Goal: Task Accomplishment & Management: Complete application form

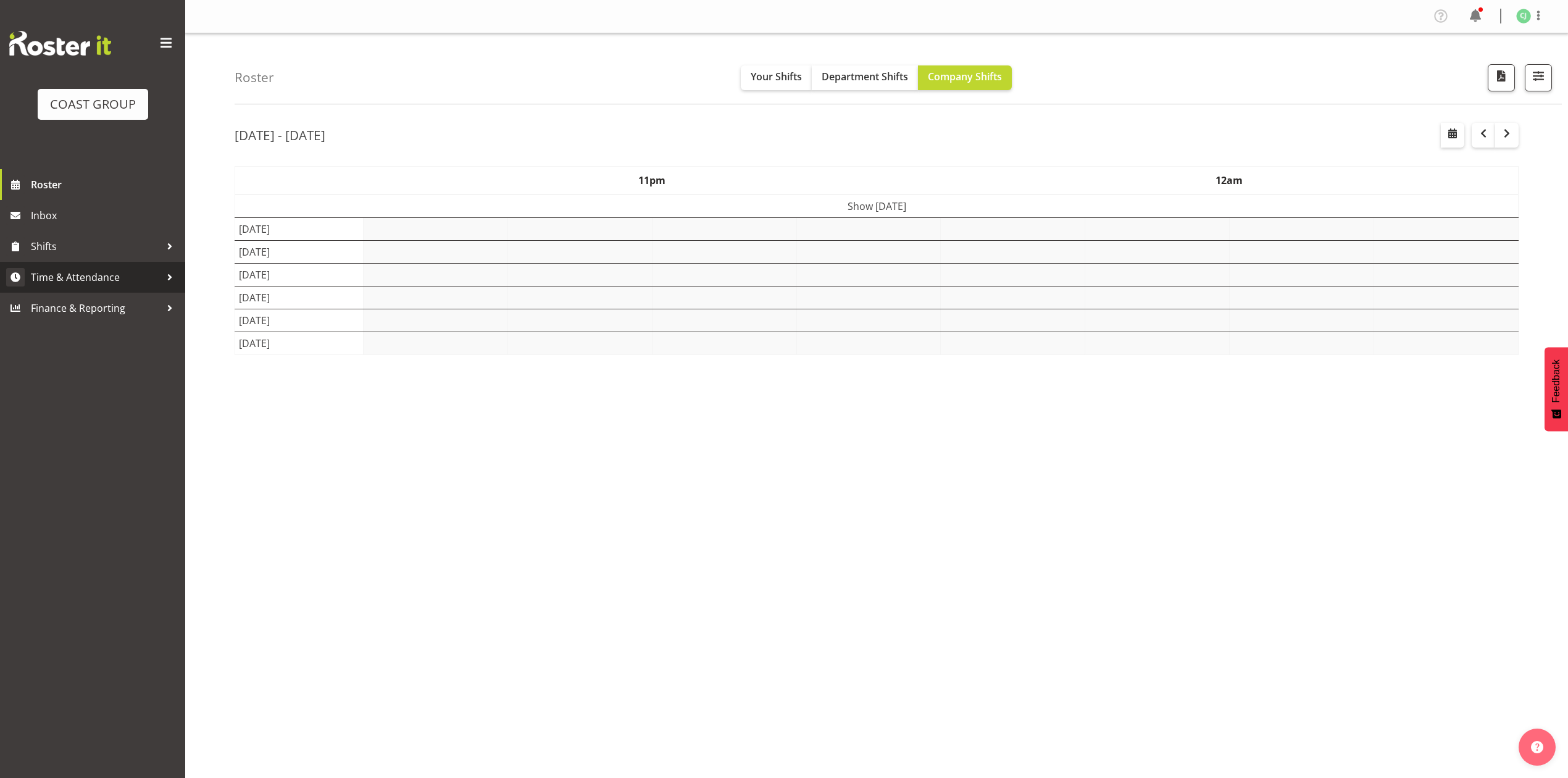
click at [102, 274] on span "Time & Attendance" at bounding box center [96, 277] width 130 height 19
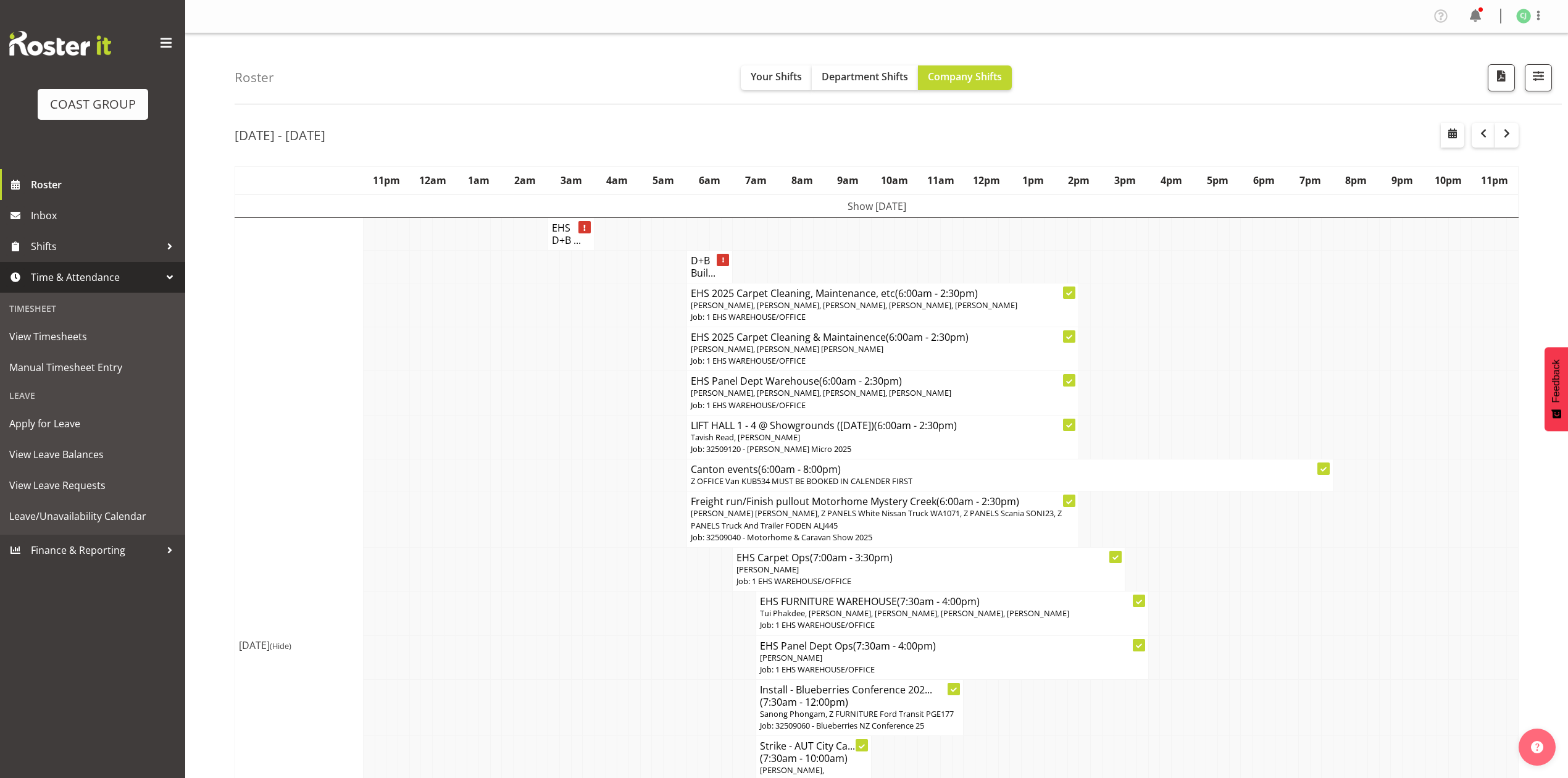
click at [161, 276] on div at bounding box center [170, 277] width 19 height 19
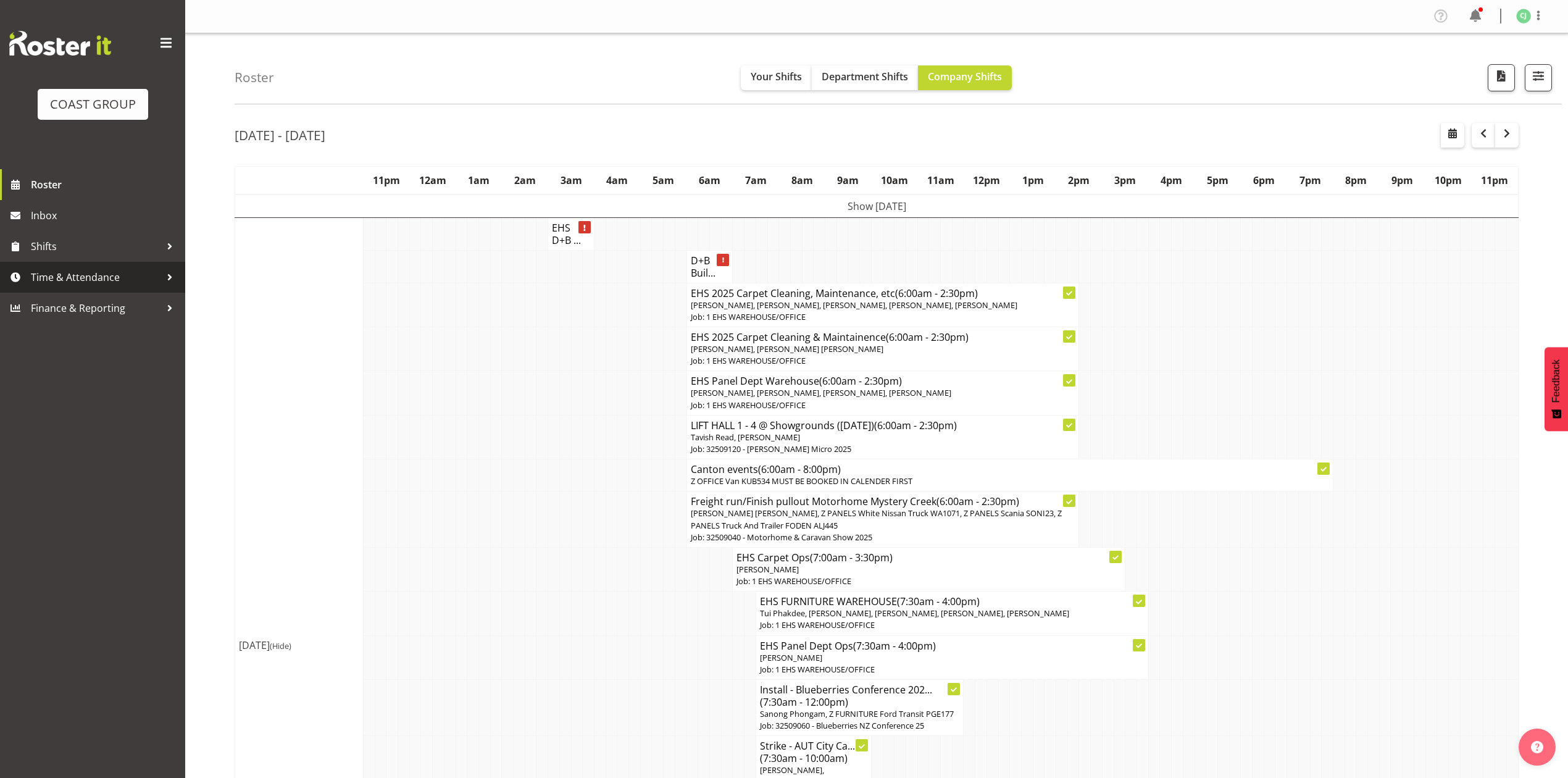
click at [161, 276] on div at bounding box center [170, 277] width 19 height 19
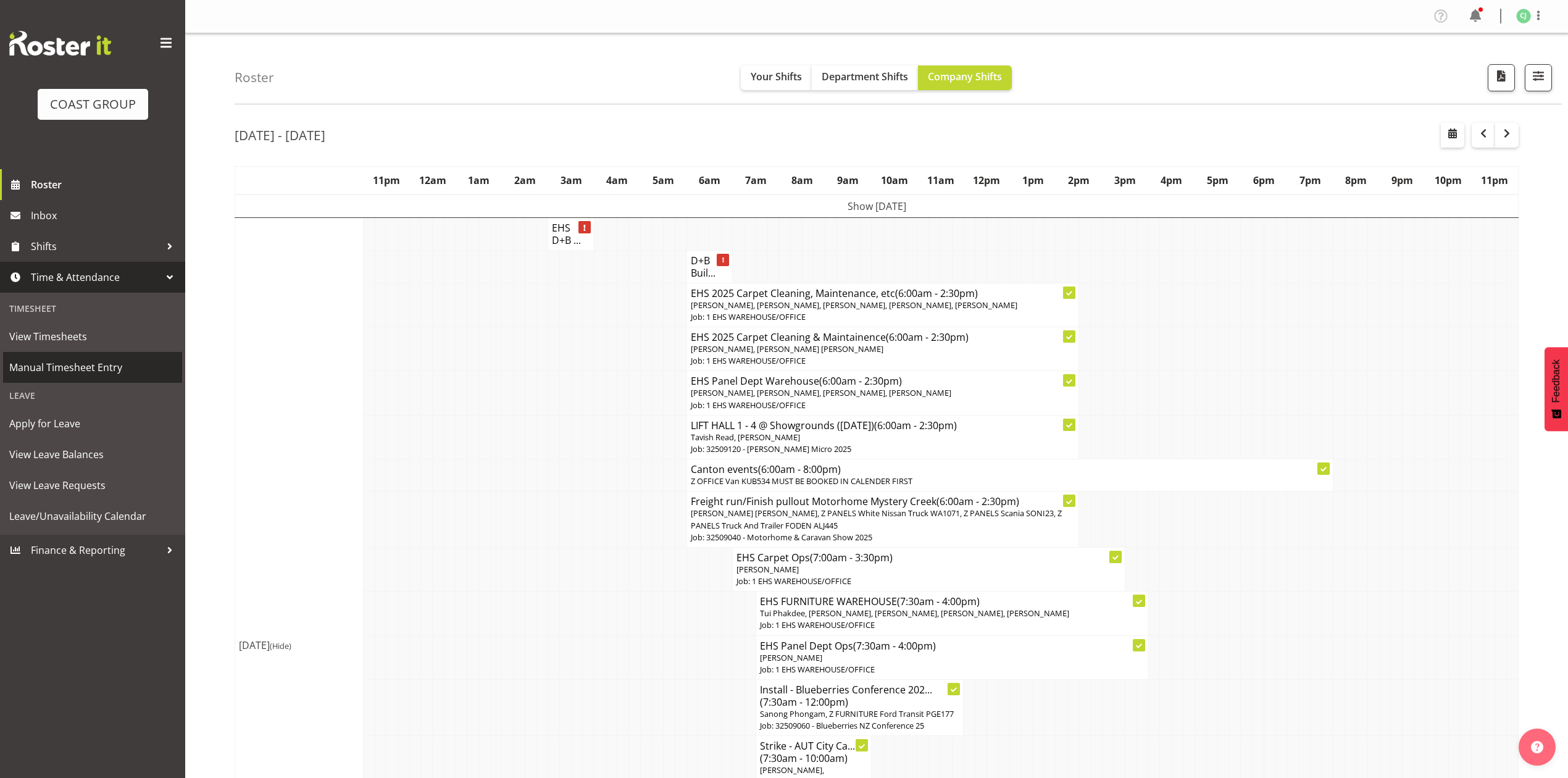
click at [76, 366] on span "Manual Timesheet Entry" at bounding box center [93, 367] width 167 height 19
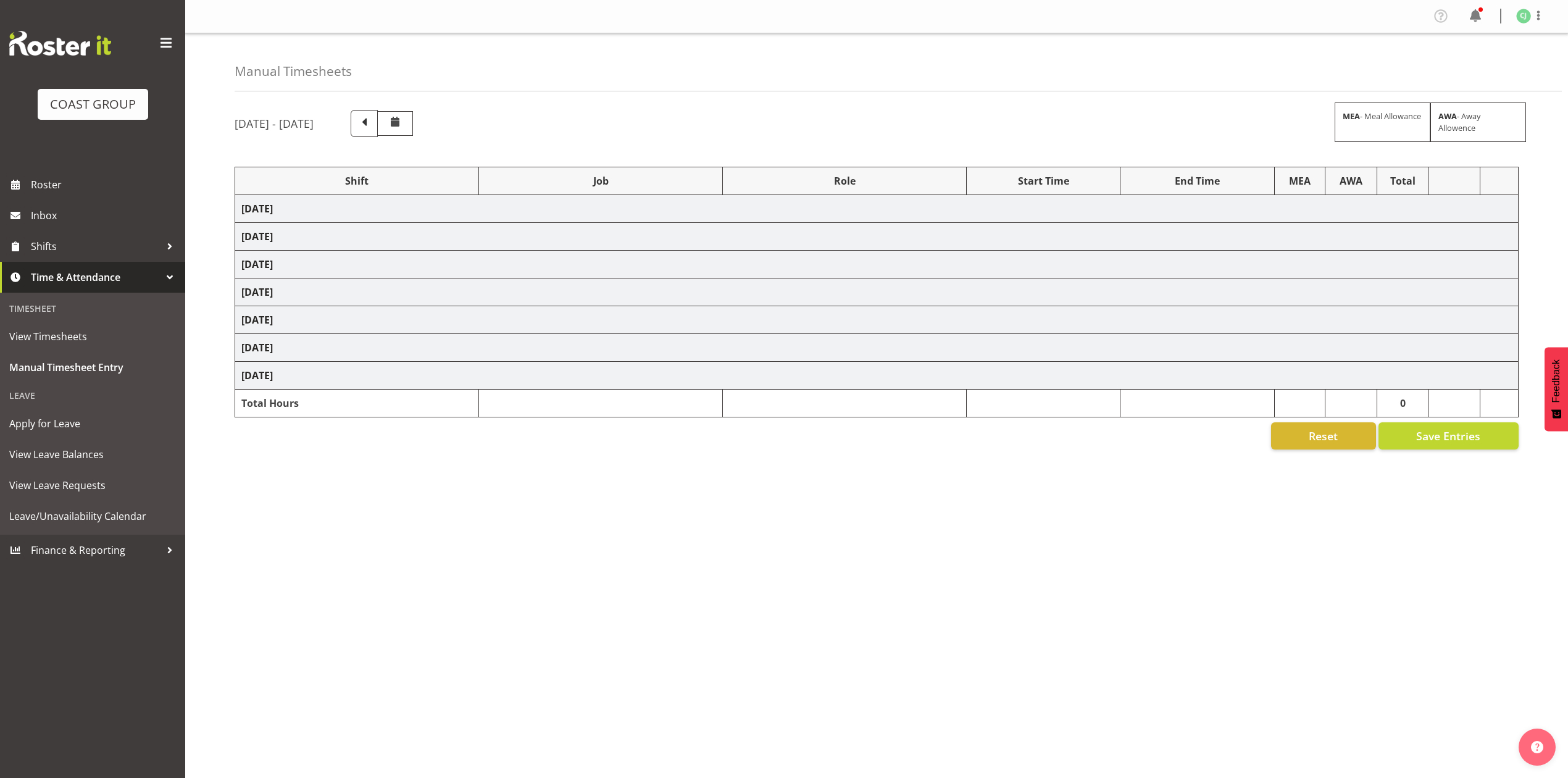
select select "69"
select select "10640"
select select "8960"
select select "10038"
select select "69"
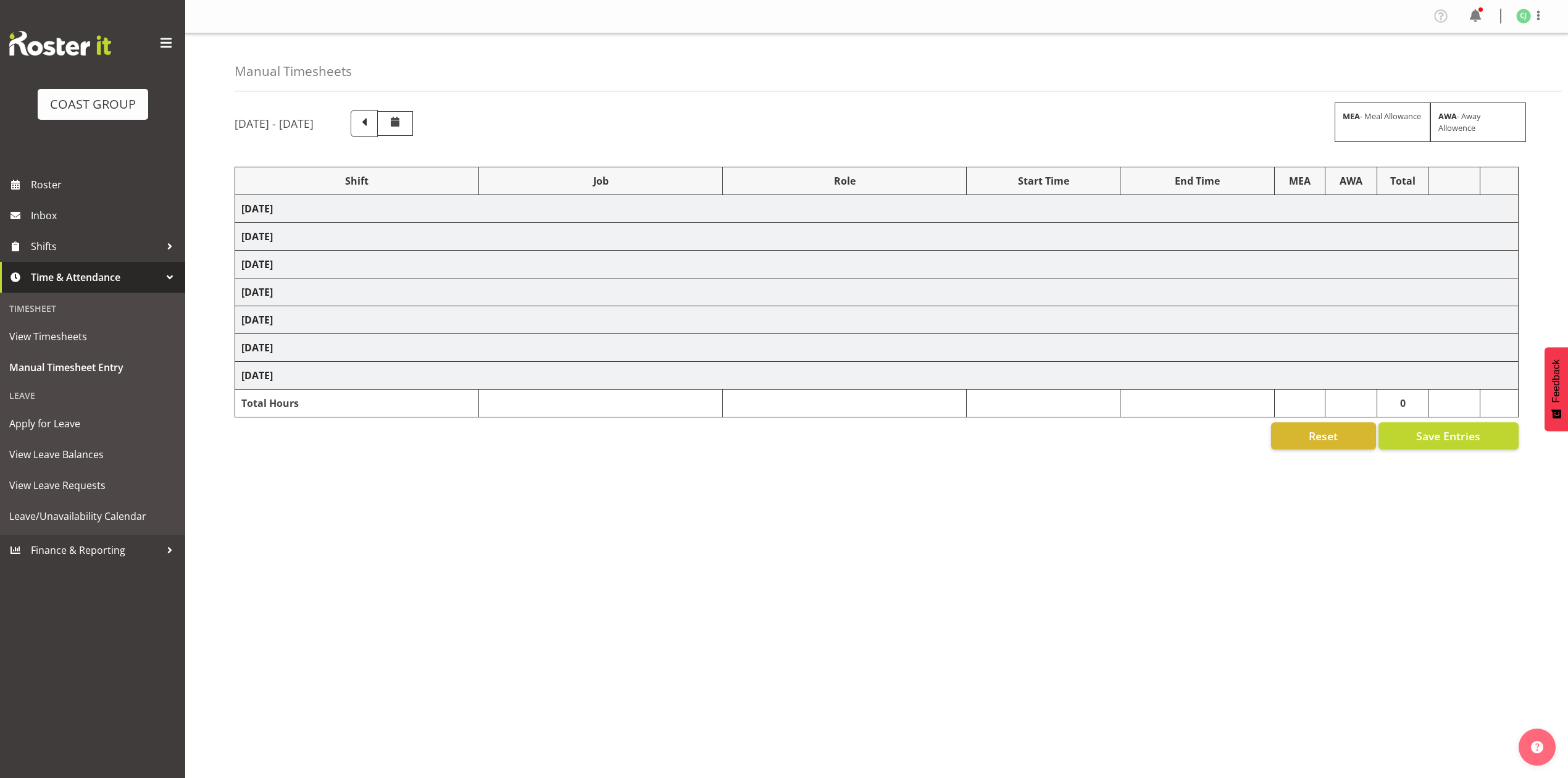
select select "8654"
select select "69"
select select "10640"
select select "10208"
select select "8960"
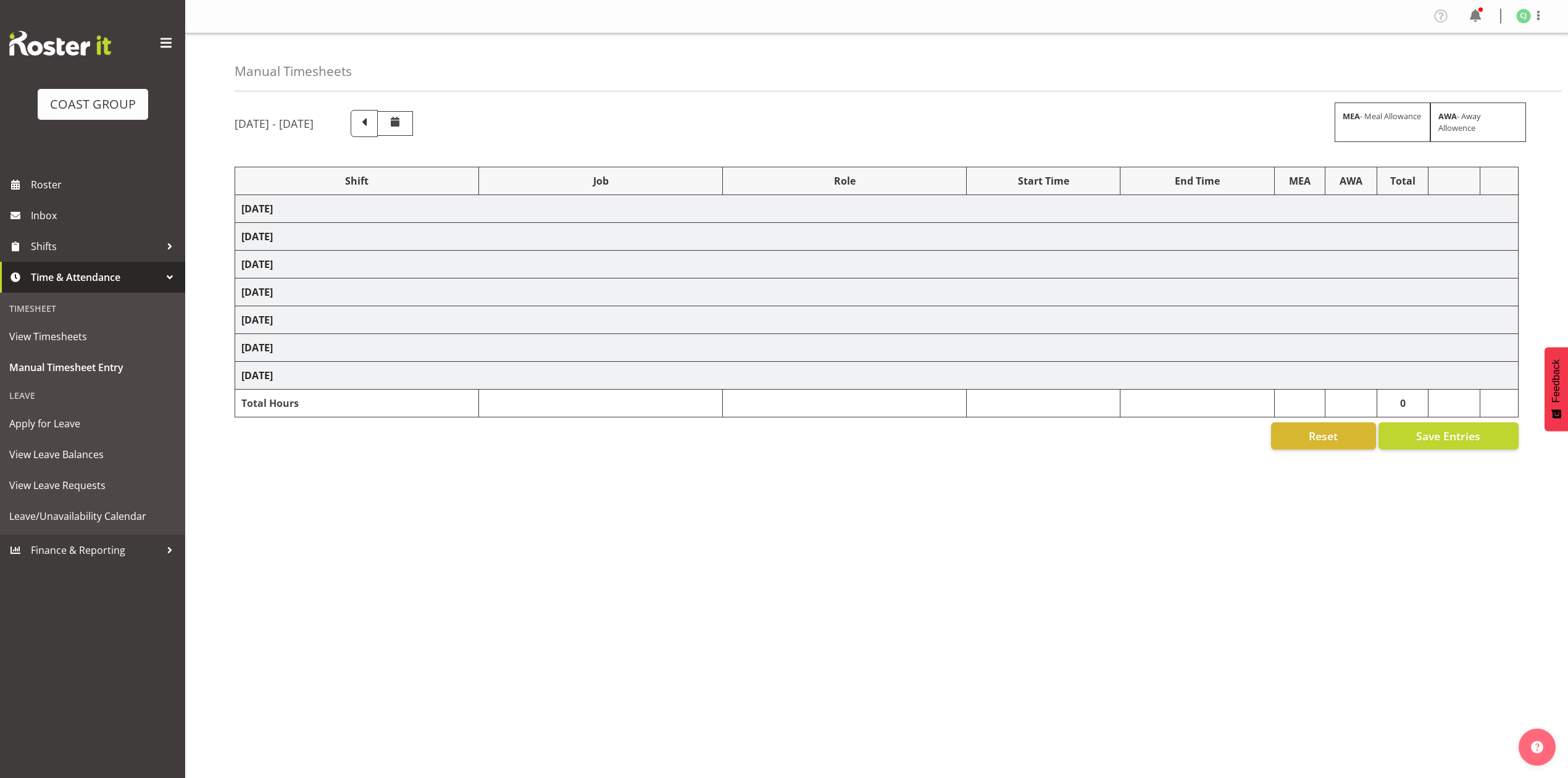
select select "8654"
select select "69"
select select "10651"
select select "8960"
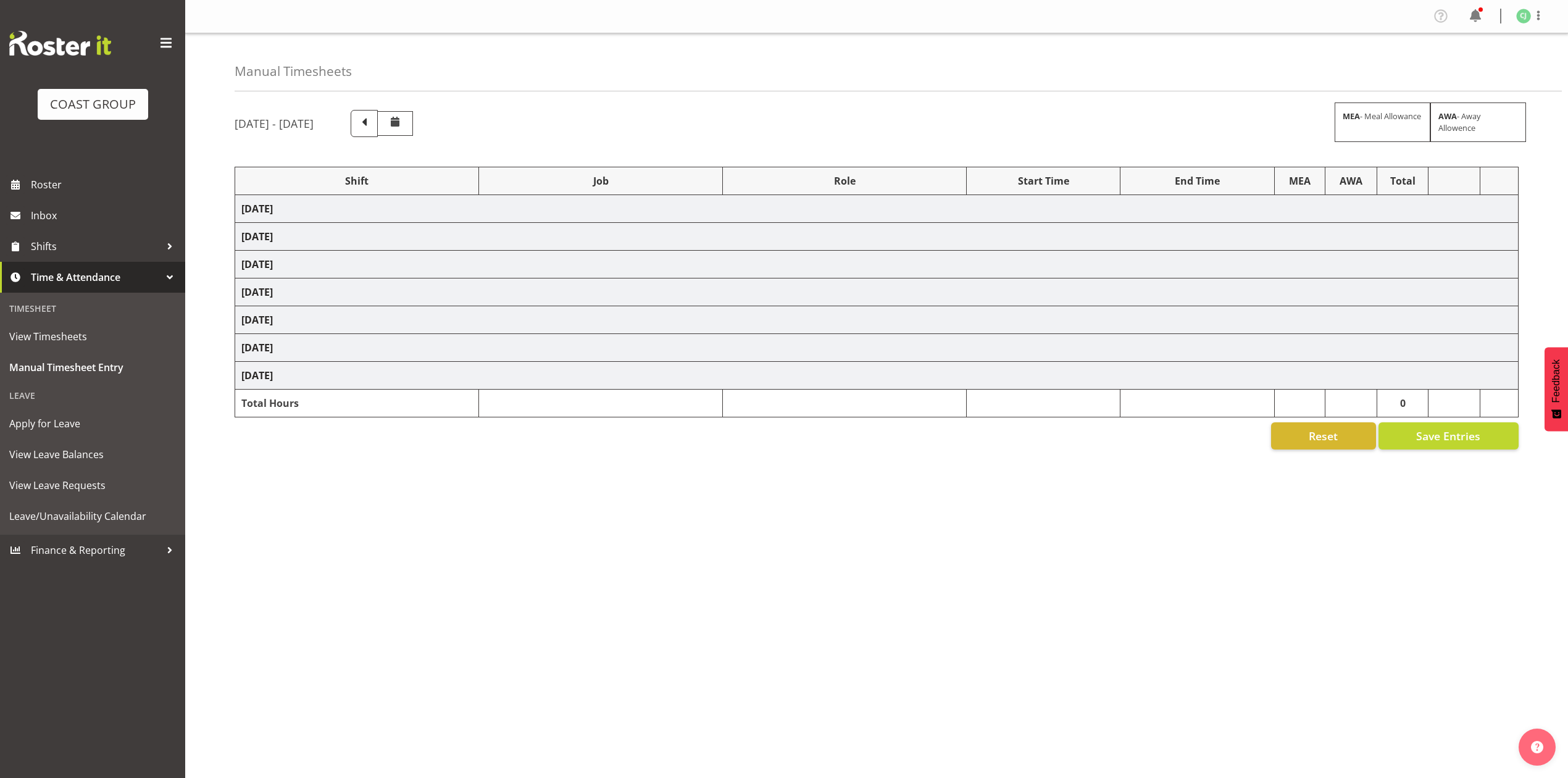
select select "10208"
select select "69"
select select "9253"
select select "10208"
select select "8960"
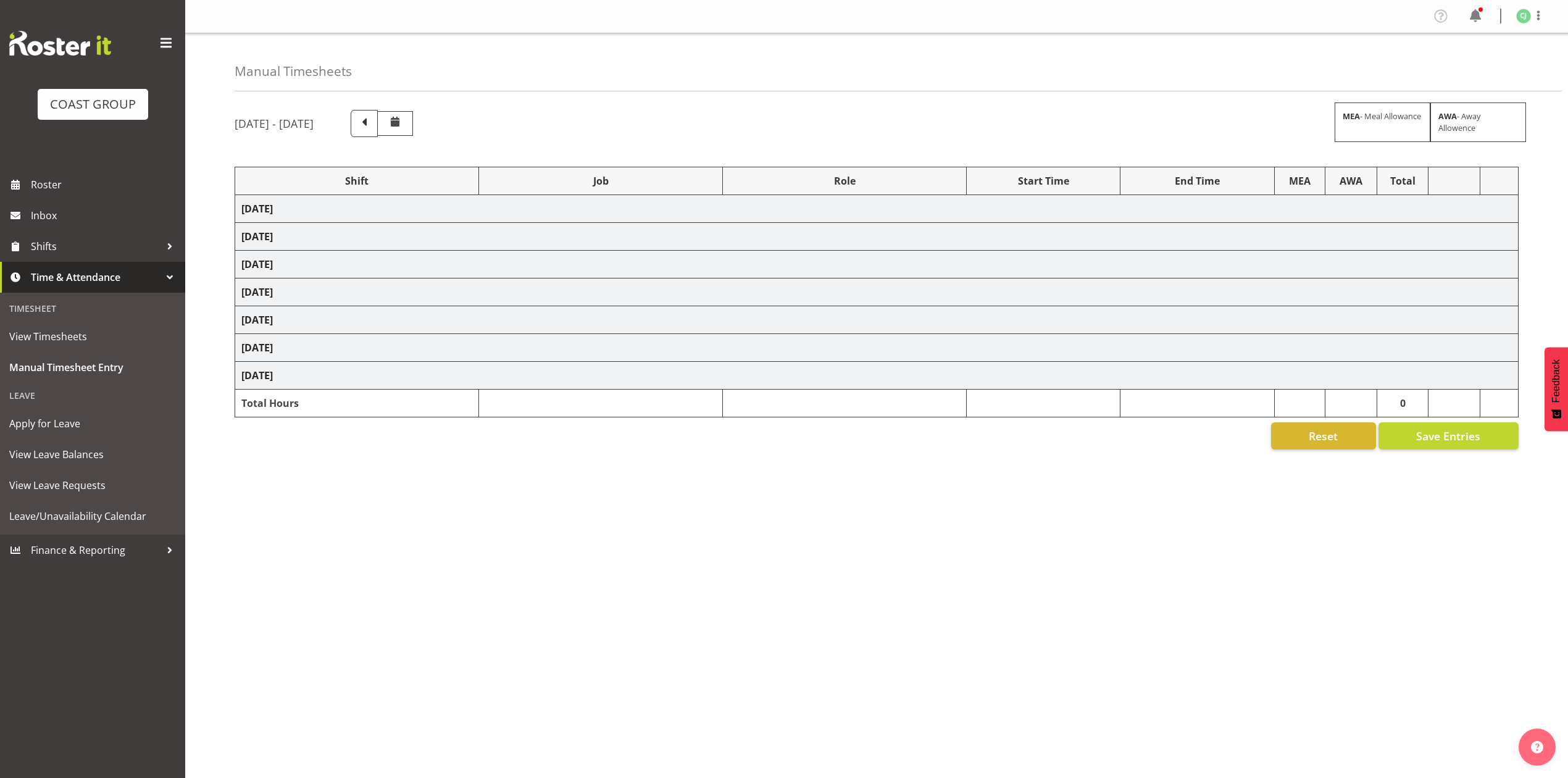
select select "8653"
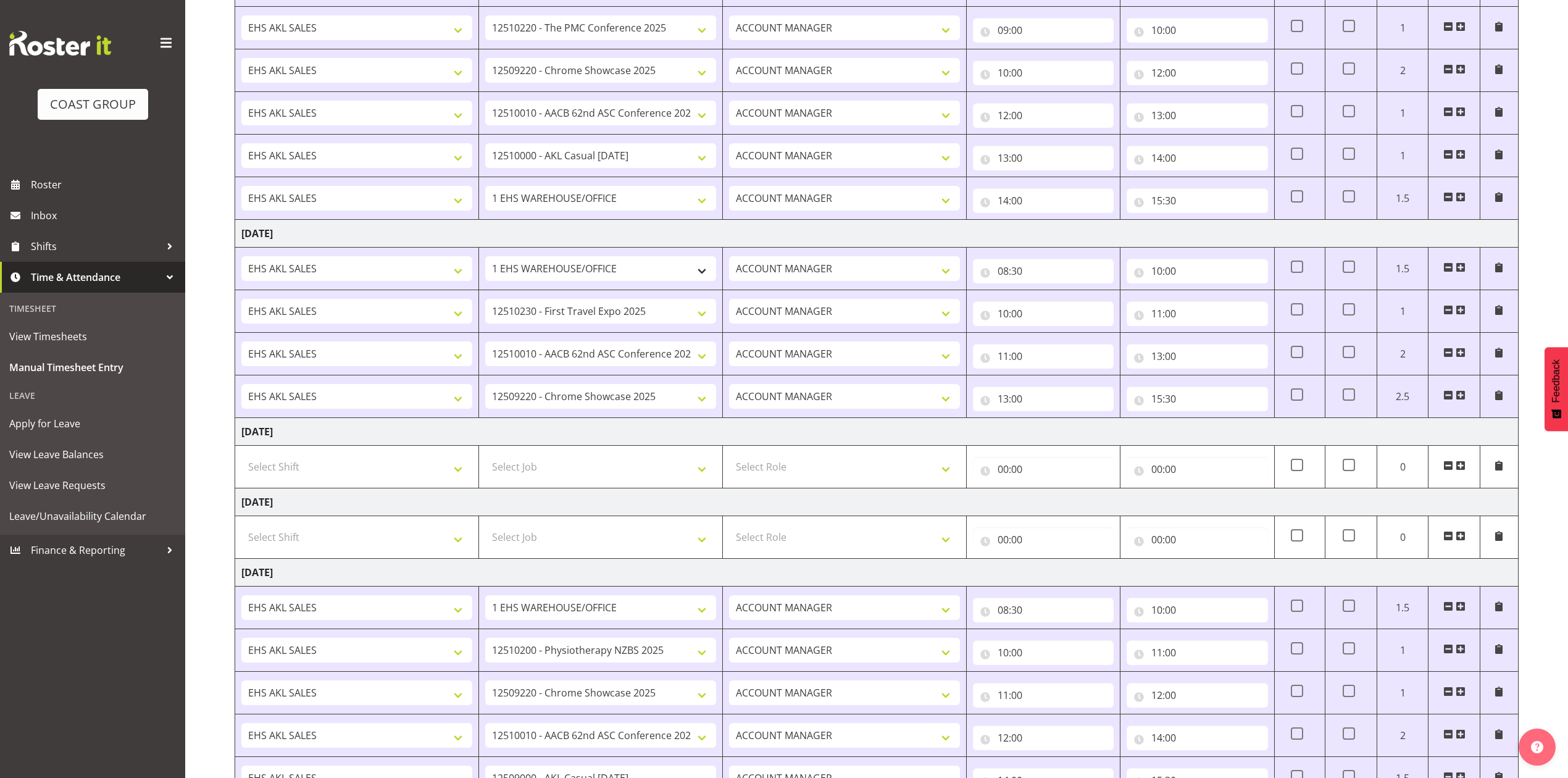
scroll to position [723, 0]
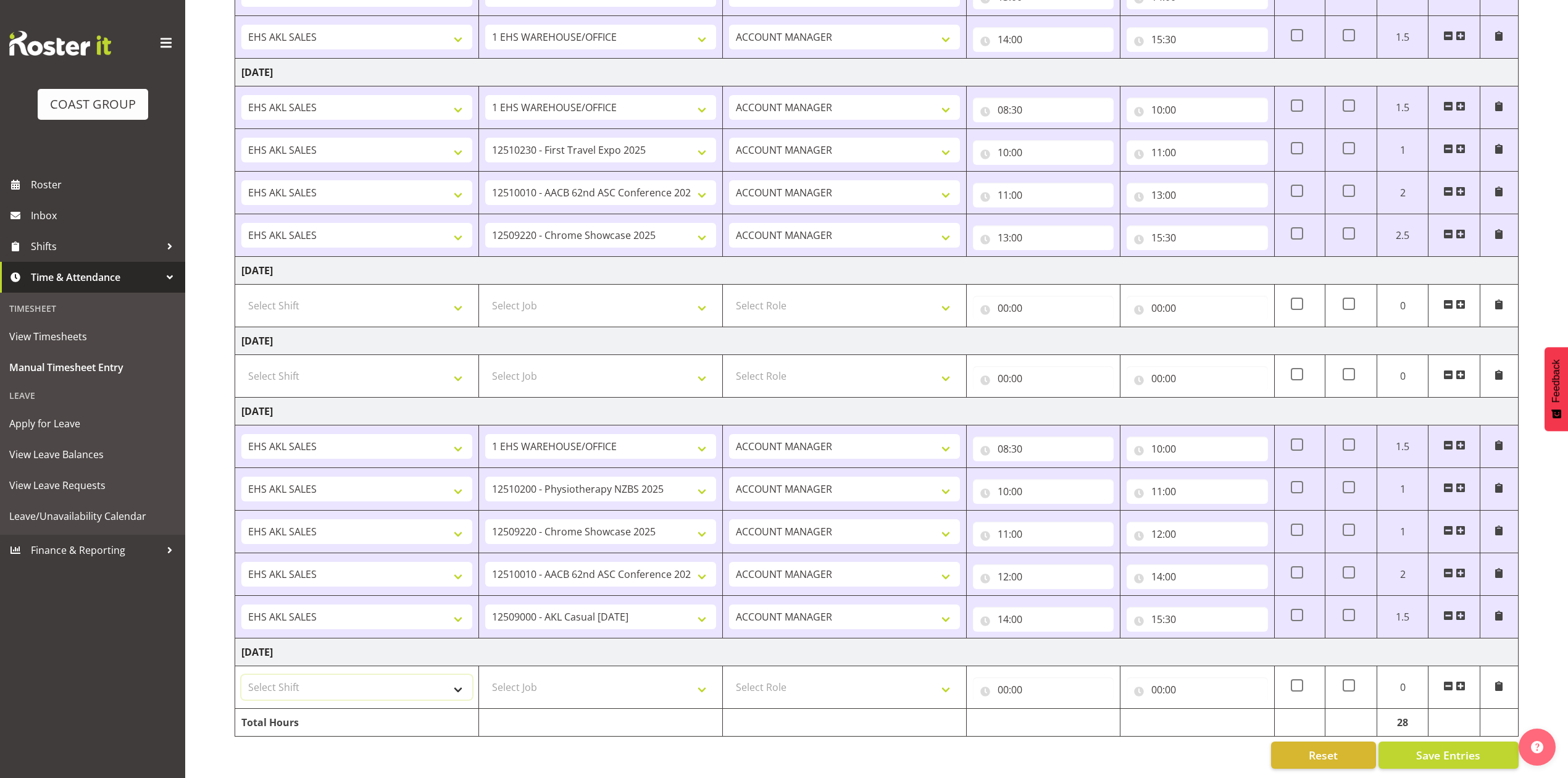
click at [400, 679] on select "Select Shift EHS AKL SALES" at bounding box center [357, 687] width 231 height 25
select select "1327"
click at [241, 675] on select "Select Shift EHS AKL SALES" at bounding box center [357, 687] width 231 height 25
click at [820, 675] on select "Select Role ACCOUNT MANAGER Account Manager" at bounding box center [844, 687] width 231 height 25
select select "197"
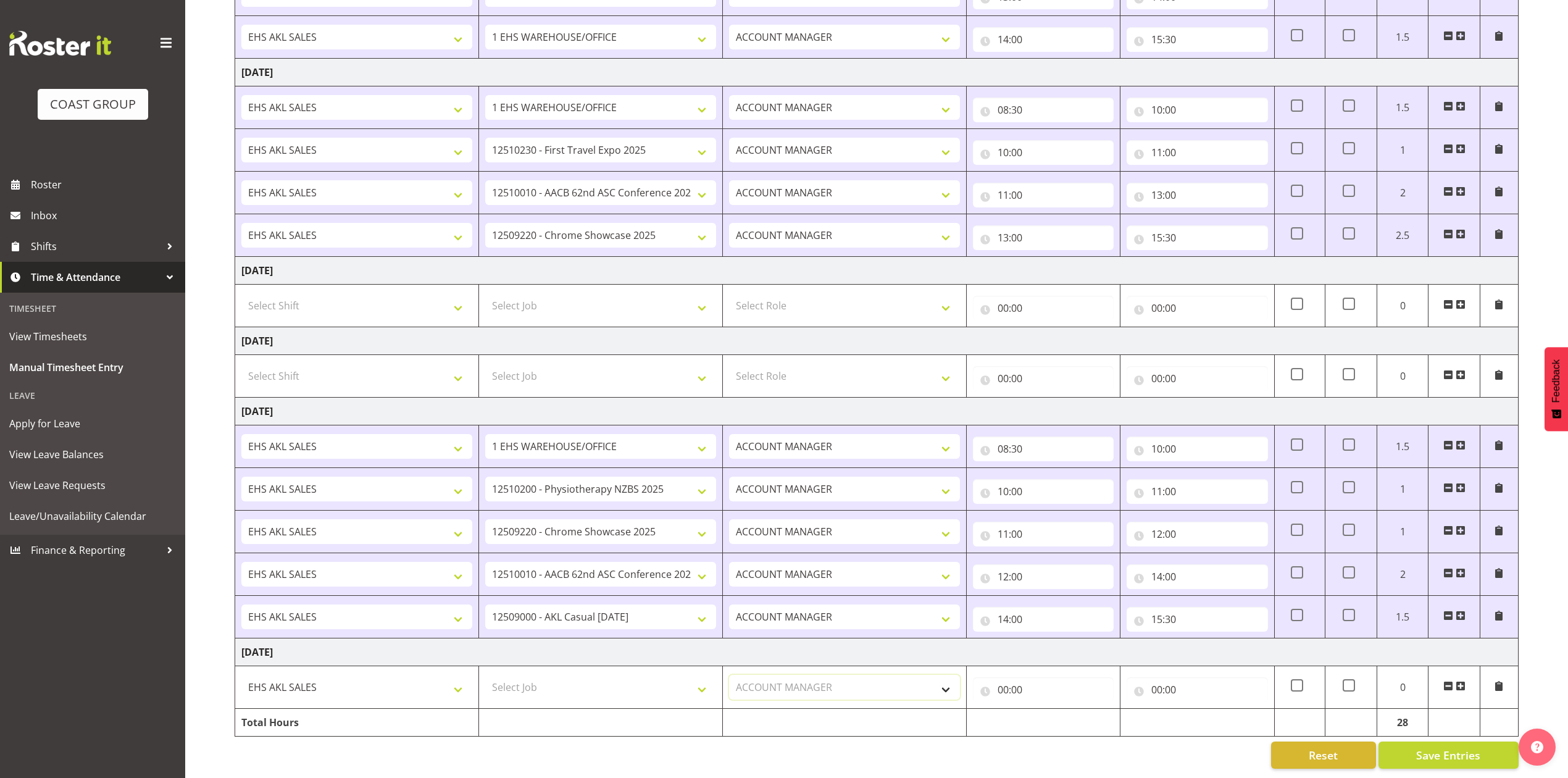
click at [729, 675] on select "Select Role ACCOUNT MANAGER Account Manager" at bounding box center [844, 687] width 231 height 25
click at [1016, 678] on input "00:00" at bounding box center [1043, 690] width 141 height 25
click at [1058, 709] on select "00 01 02 03 04 05 06 07 08 09 10 11 12 13 14 15 16 17 18 19 20 21 22 23" at bounding box center [1056, 721] width 27 height 25
select select "8"
click at [1043, 709] on select "00 01 02 03 04 05 06 07 08 09 10 11 12 13 14 15 16 17 18 19 20 21 22 23" at bounding box center [1056, 721] width 27 height 25
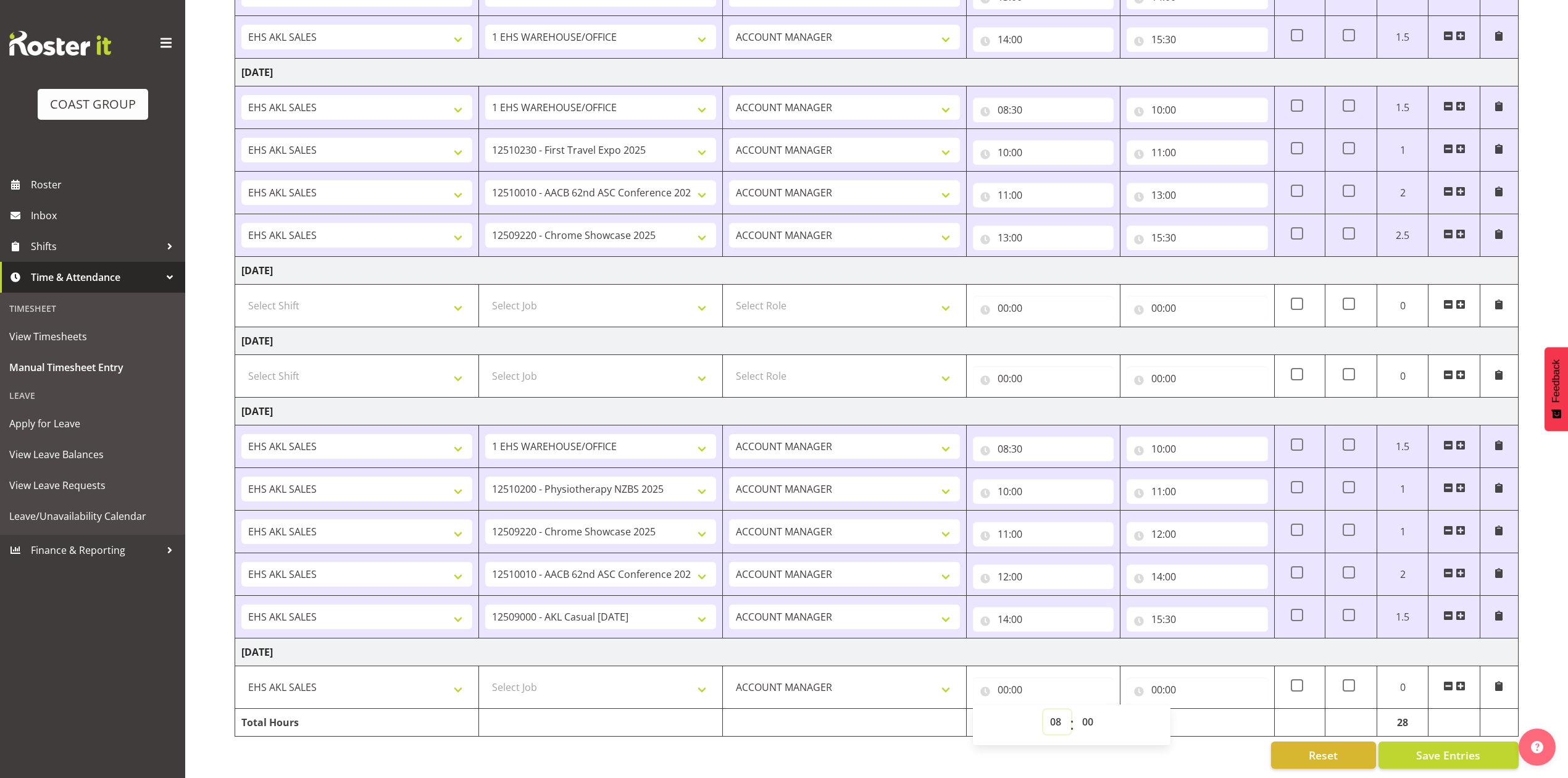
type input "08:00"
drag, startPoint x: 1090, startPoint y: 709, endPoint x: 1092, endPoint y: 702, distance: 7.3
click at [1090, 709] on select "00 01 02 03 04 05 06 07 08 09 10 11 12 13 14 15 16 17 18 19 20 21 22 23 24 25 2…" at bounding box center [1088, 721] width 27 height 25
select select "30"
click at [1075, 709] on select "00 01 02 03 04 05 06 07 08 09 10 11 12 13 14 15 16 17 18 19 20 21 22 23 24 25 2…" at bounding box center [1088, 721] width 27 height 25
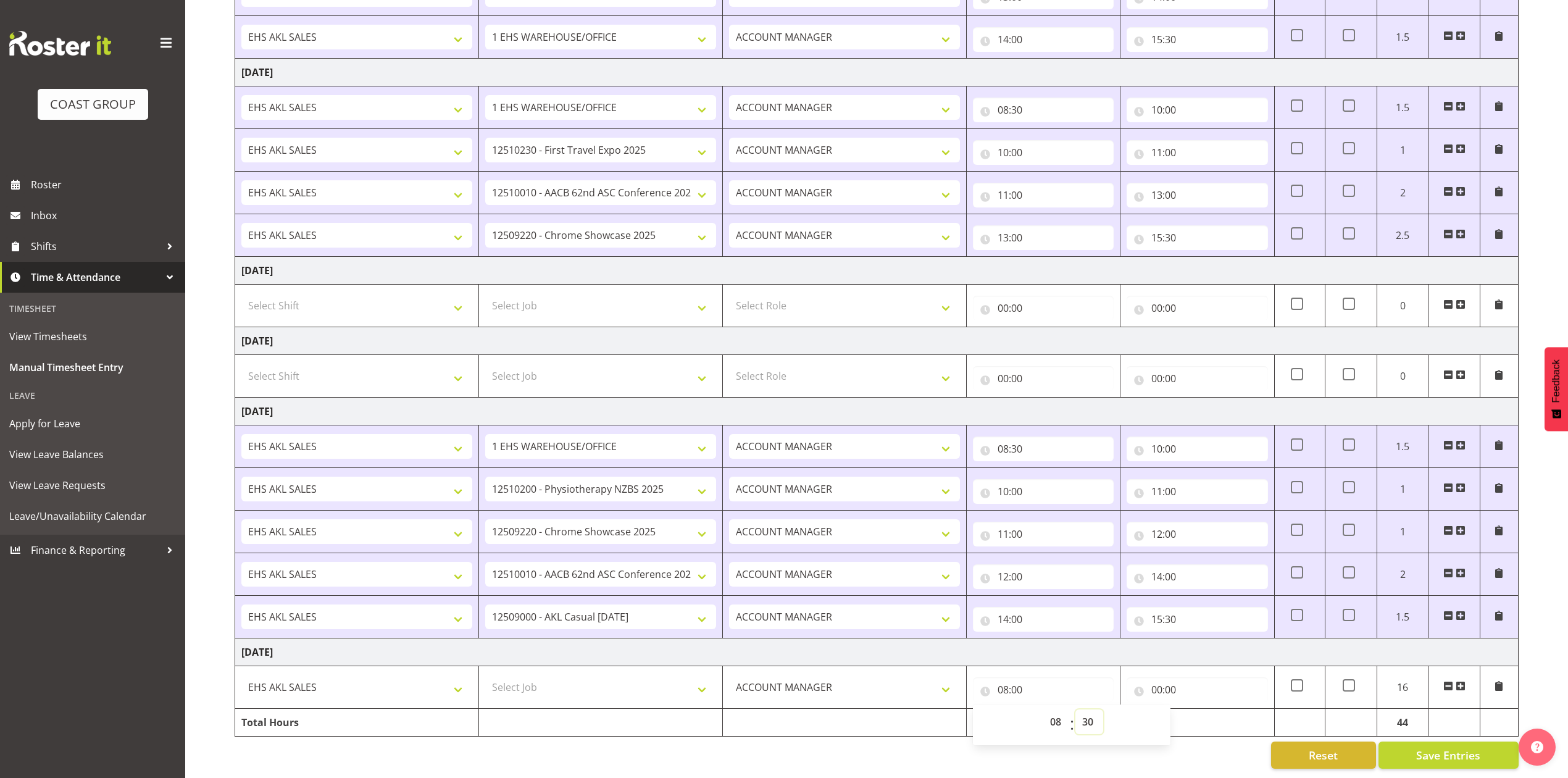
type input "08:30"
click at [1165, 684] on input "00:00" at bounding box center [1196, 690] width 141 height 25
click at [1206, 709] on select "00 01 02 03 04 05 06 07 08 09 10 11 12 13 14 15 16 17 18 19 20 21 22 23" at bounding box center [1210, 721] width 27 height 25
select select "10"
click at [1197, 709] on select "00 01 02 03 04 05 06 07 08 09 10 11 12 13 14 15 16 17 18 19 20 21 22 23" at bounding box center [1210, 721] width 27 height 25
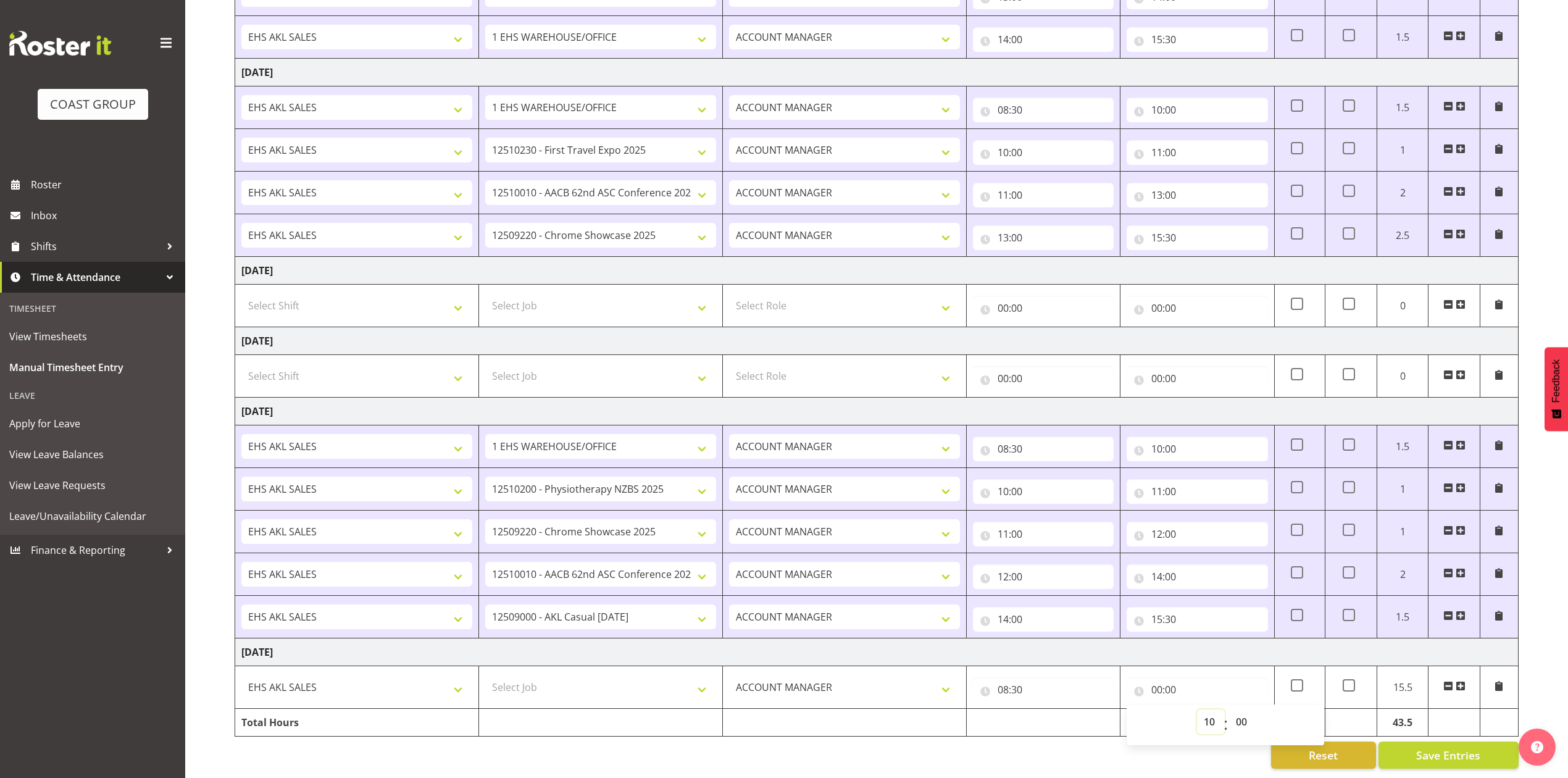
type input "10:00"
click at [534, 675] on select "Select Job 1 Carlton Events 1 [PERSON_NAME][GEOGRAPHIC_DATA] 1 [PERSON_NAME][GE…" at bounding box center [601, 687] width 231 height 25
select select "69"
click at [485, 675] on select "Select Job 1 Carlton Events 1 [PERSON_NAME][GEOGRAPHIC_DATA] 1 [PERSON_NAME][GE…" at bounding box center [601, 687] width 231 height 25
click at [1459, 681] on span at bounding box center [1460, 685] width 9 height 9
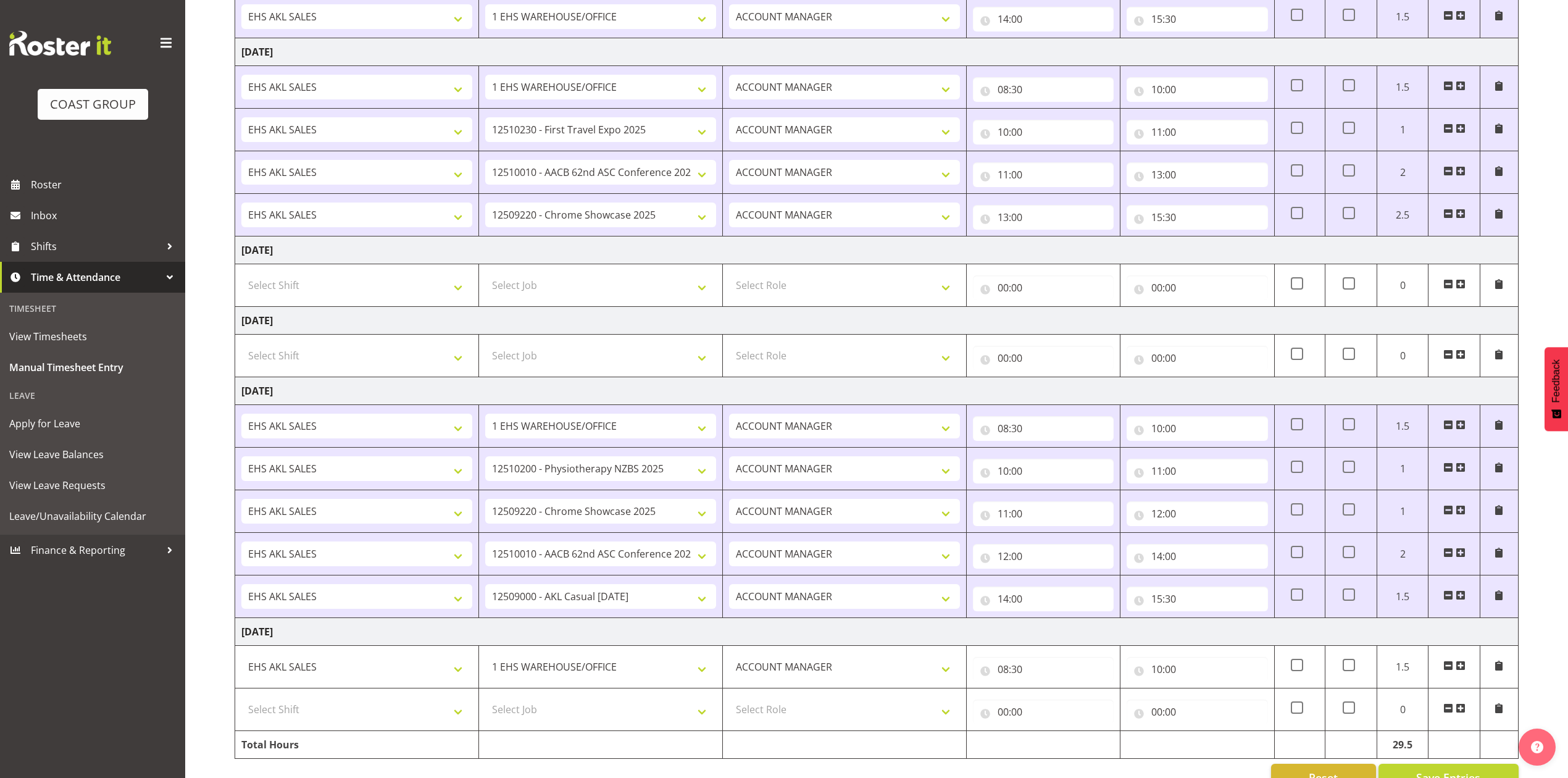
click at [313, 701] on td "Select Shift EHS AKL SALES" at bounding box center [358, 709] width 244 height 43
click at [317, 716] on select "Select Shift EHS AKL SALES" at bounding box center [357, 709] width 231 height 25
select select "1327"
click at [241, 704] on select "Select Shift EHS AKL SALES" at bounding box center [357, 709] width 231 height 25
click at [792, 721] on select "Select Role ACCOUNT MANAGER Account Manager" at bounding box center [844, 709] width 231 height 25
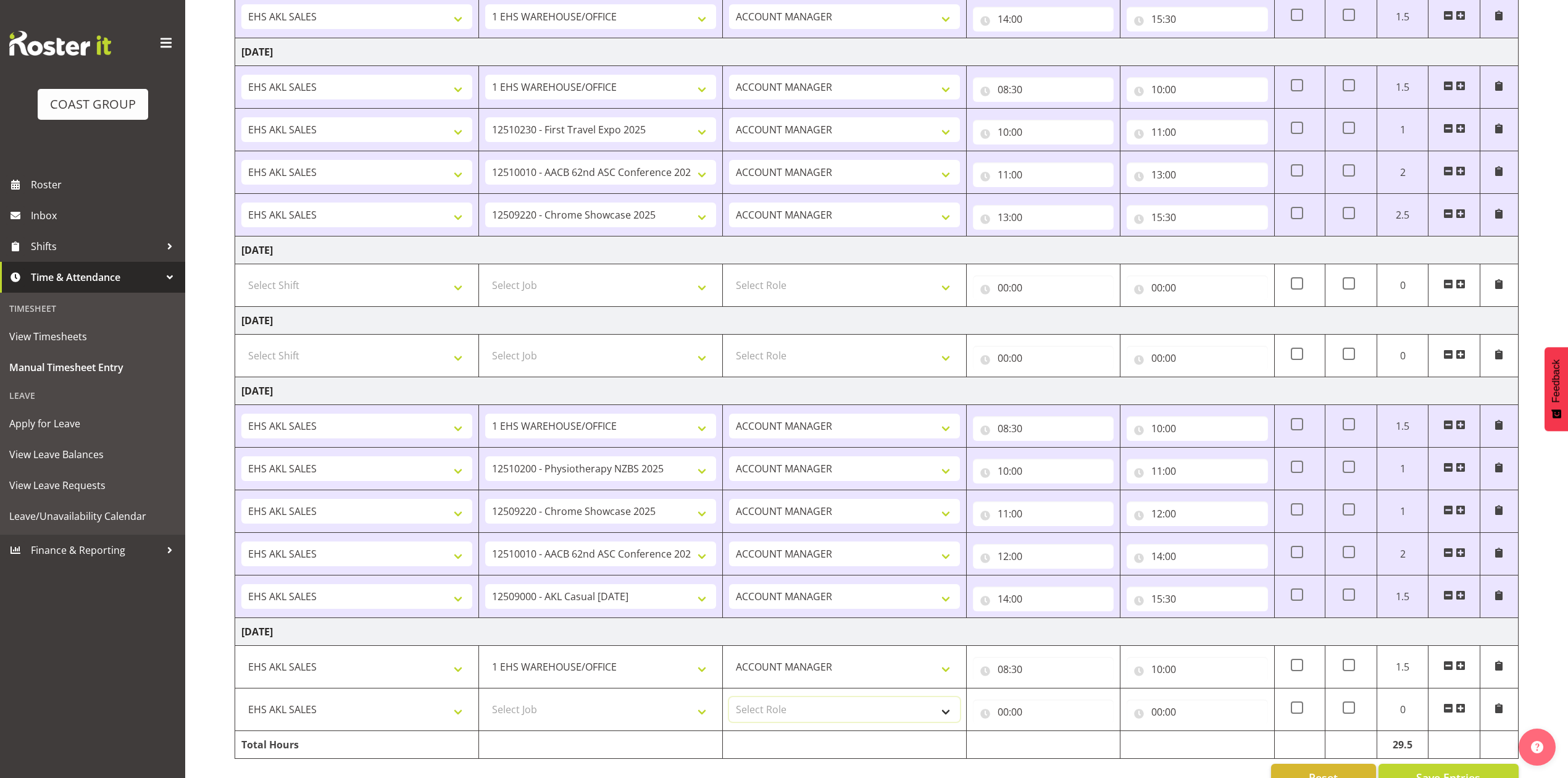
select select "197"
click at [729, 704] on select "Select Role ACCOUNT MANAGER Account Manager" at bounding box center [844, 709] width 231 height 25
click at [1003, 716] on input "00:00" at bounding box center [1043, 712] width 141 height 25
drag, startPoint x: 1053, startPoint y: 747, endPoint x: 1054, endPoint y: 739, distance: 8.1
click at [1054, 747] on select "00 01 02 03 04 05 06 07 08 09 10 11 12 13 14 15 16 17 18 19 20 21 22 23" at bounding box center [1056, 744] width 27 height 25
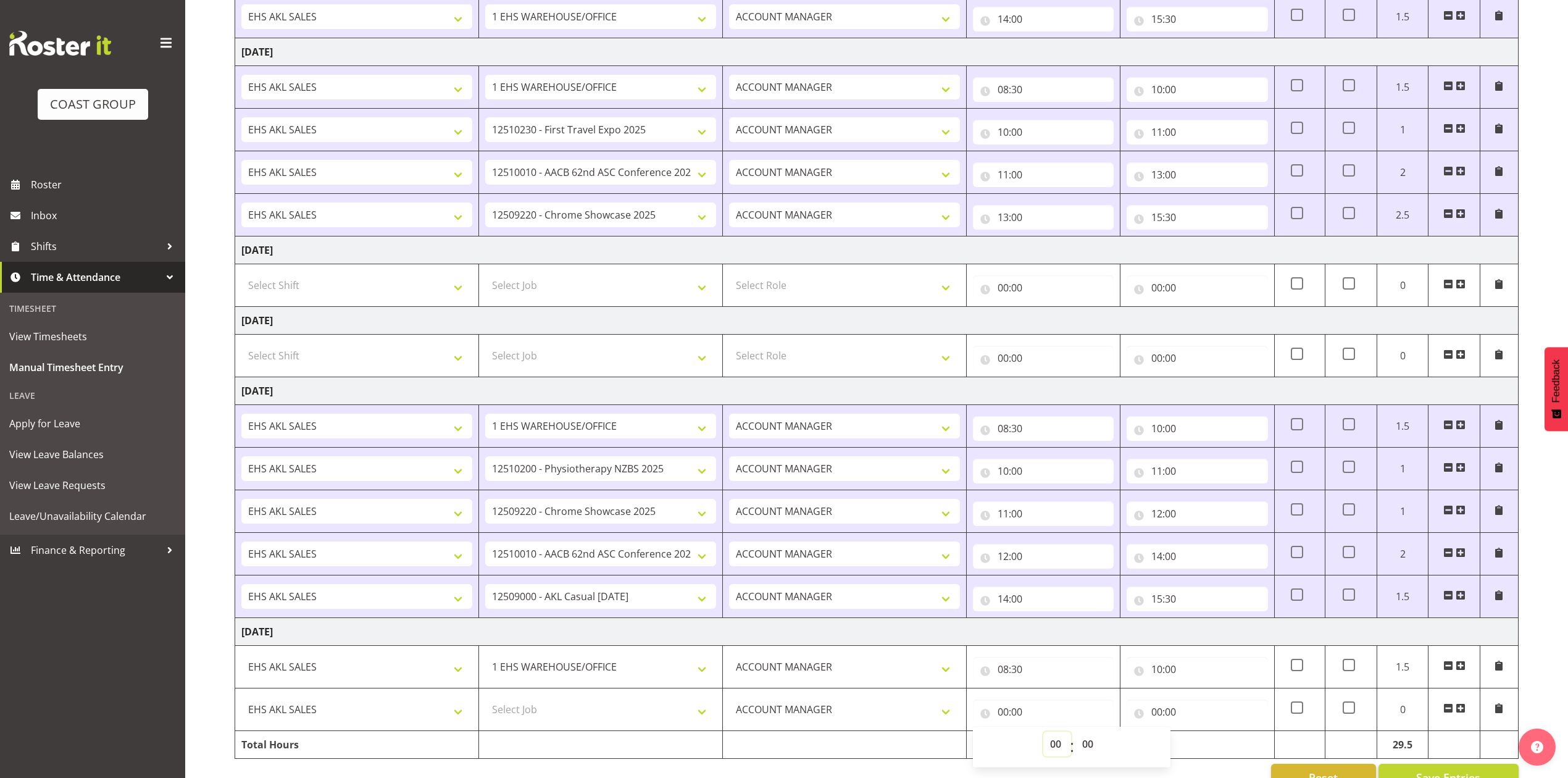
select select "10"
click at [1043, 739] on select "00 01 02 03 04 05 06 07 08 09 10 11 12 13 14 15 16 17 18 19 20 21 22 23" at bounding box center [1056, 744] width 27 height 25
type input "10:00"
click at [1161, 721] on input "00:00" at bounding box center [1196, 712] width 141 height 25
click at [1205, 747] on select "00 01 02 03 04 05 06 07 08 09 10 11 12 13 14 15 16 17 18 19 20 21 22 23" at bounding box center [1210, 744] width 27 height 25
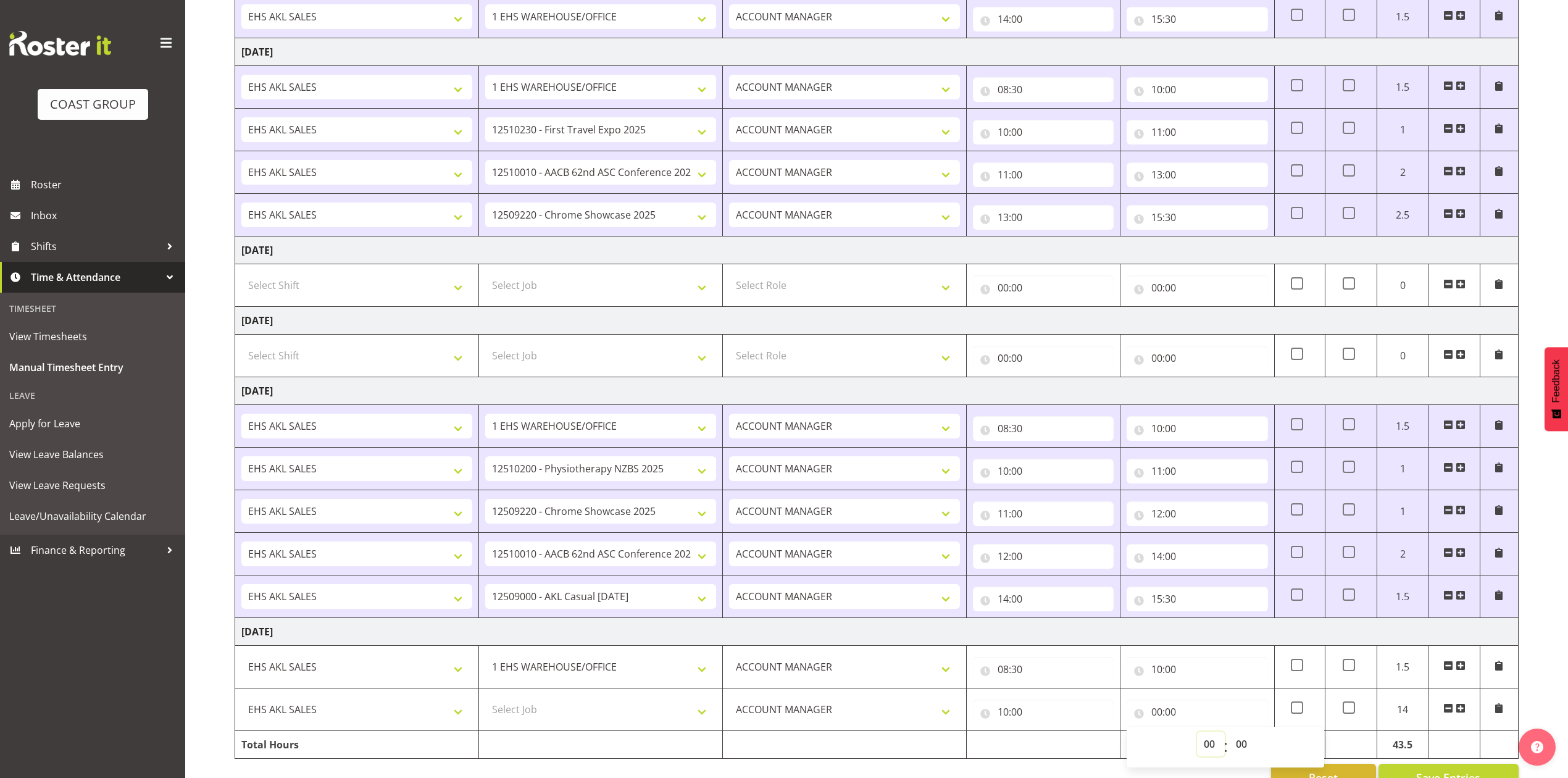
select select "11"
click at [1197, 739] on select "00 01 02 03 04 05 06 07 08 09 10 11 12 13 14 15 16 17 18 19 20 21 22 23" at bounding box center [1210, 744] width 27 height 25
type input "11:00"
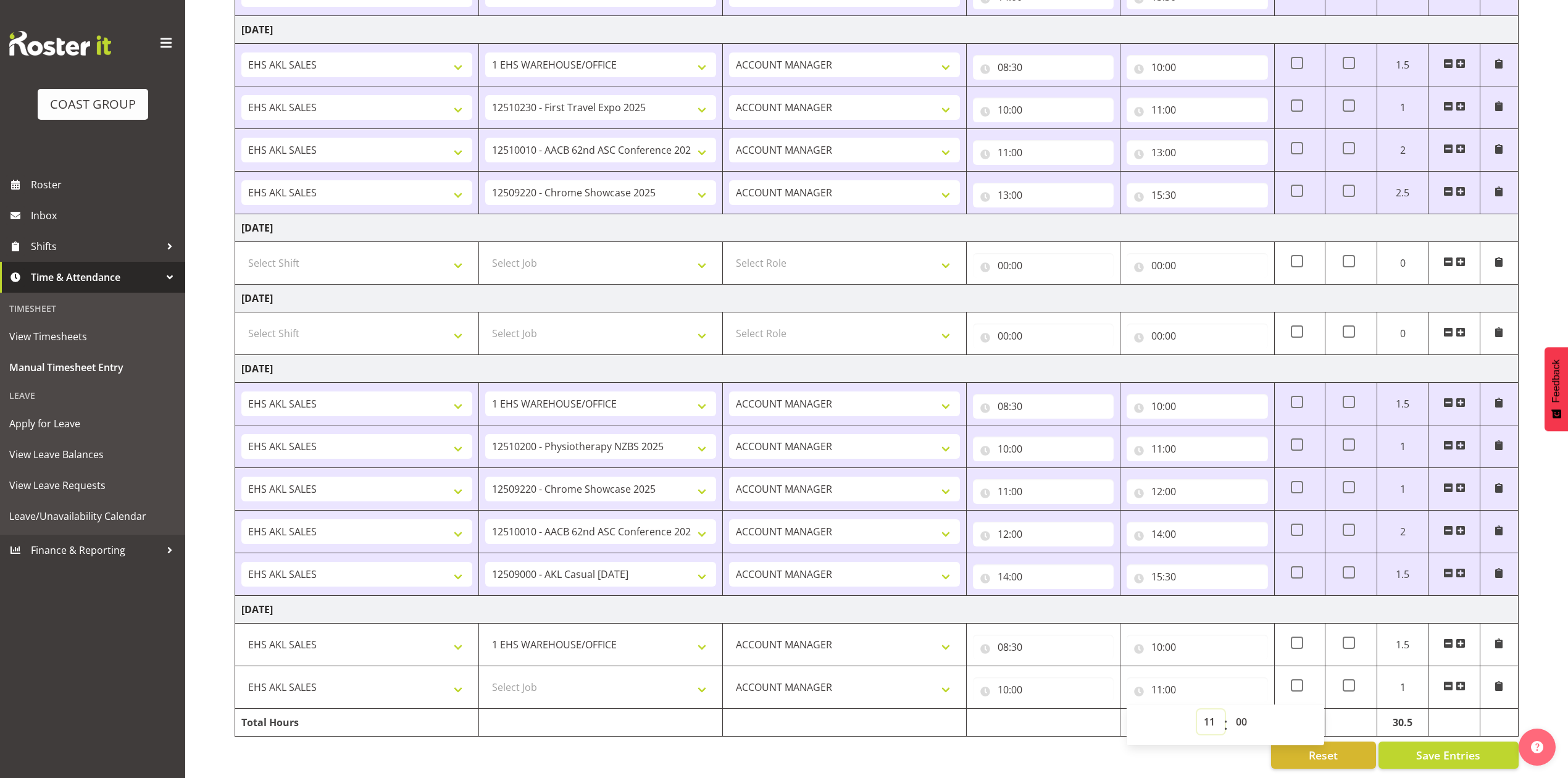
scroll to position [766, 0]
click at [1464, 681] on span at bounding box center [1460, 685] width 9 height 9
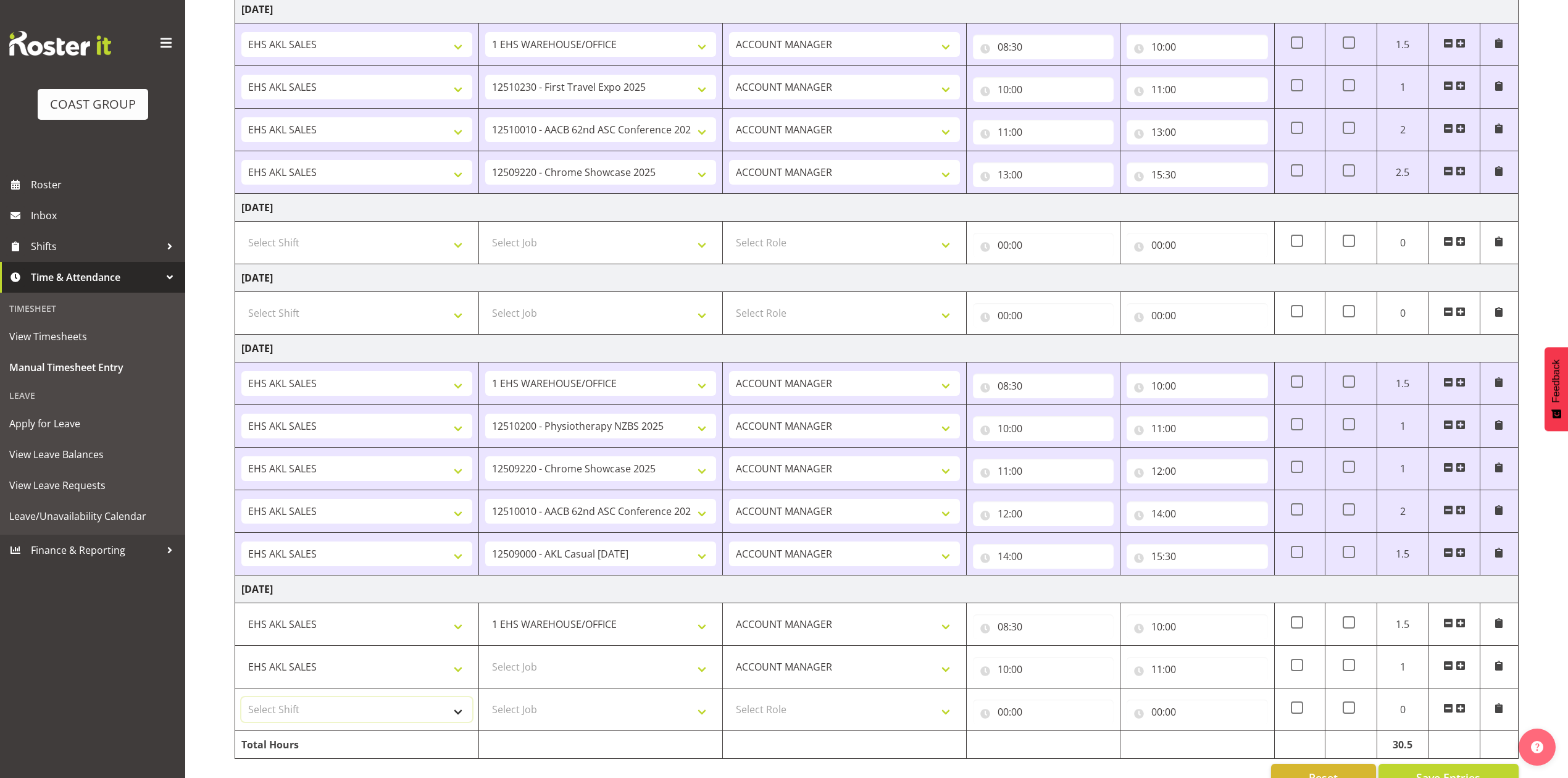
click at [326, 721] on select "Select Shift EHS AKL SALES" at bounding box center [357, 709] width 231 height 25
select select "1327"
click at [241, 704] on select "Select Shift EHS AKL SALES" at bounding box center [357, 709] width 231 height 25
click at [854, 710] on select "Select Role ACCOUNT MANAGER Account Manager" at bounding box center [844, 709] width 231 height 25
select select "197"
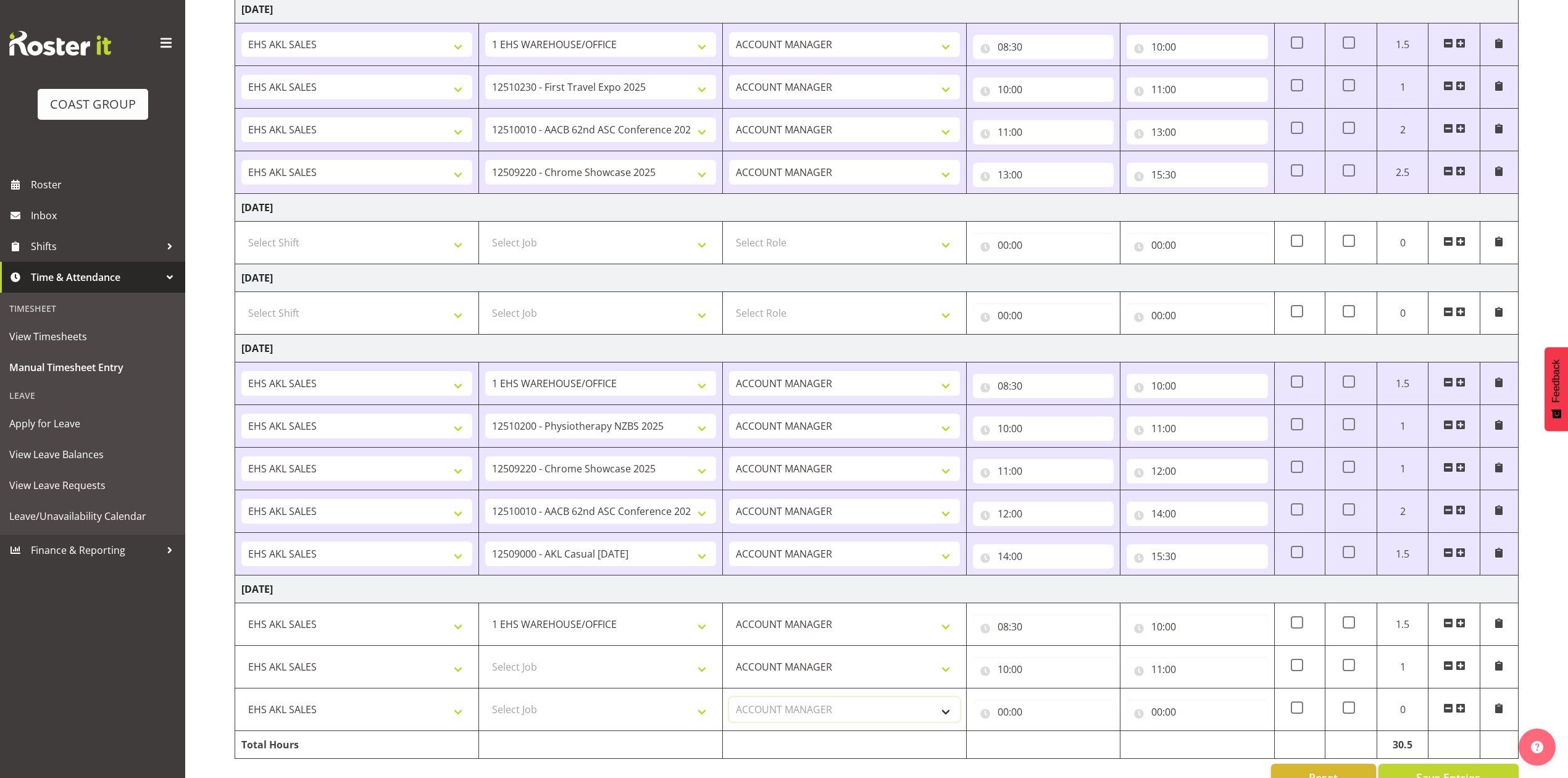
click at [729, 704] on select "Select Role ACCOUNT MANAGER Account Manager" at bounding box center [844, 709] width 231 height 25
click at [1002, 717] on input "00:00" at bounding box center [1043, 712] width 141 height 25
click at [1055, 751] on select "00 01 02 03 04 05 06 07 08 09 10 11 12 13 14 15 16 17 18 19 20 21 22 23" at bounding box center [1056, 744] width 27 height 25
select select "11"
click at [1043, 739] on select "00 01 02 03 04 05 06 07 08 09 10 11 12 13 14 15 16 17 18 19 20 21 22 23" at bounding box center [1056, 744] width 27 height 25
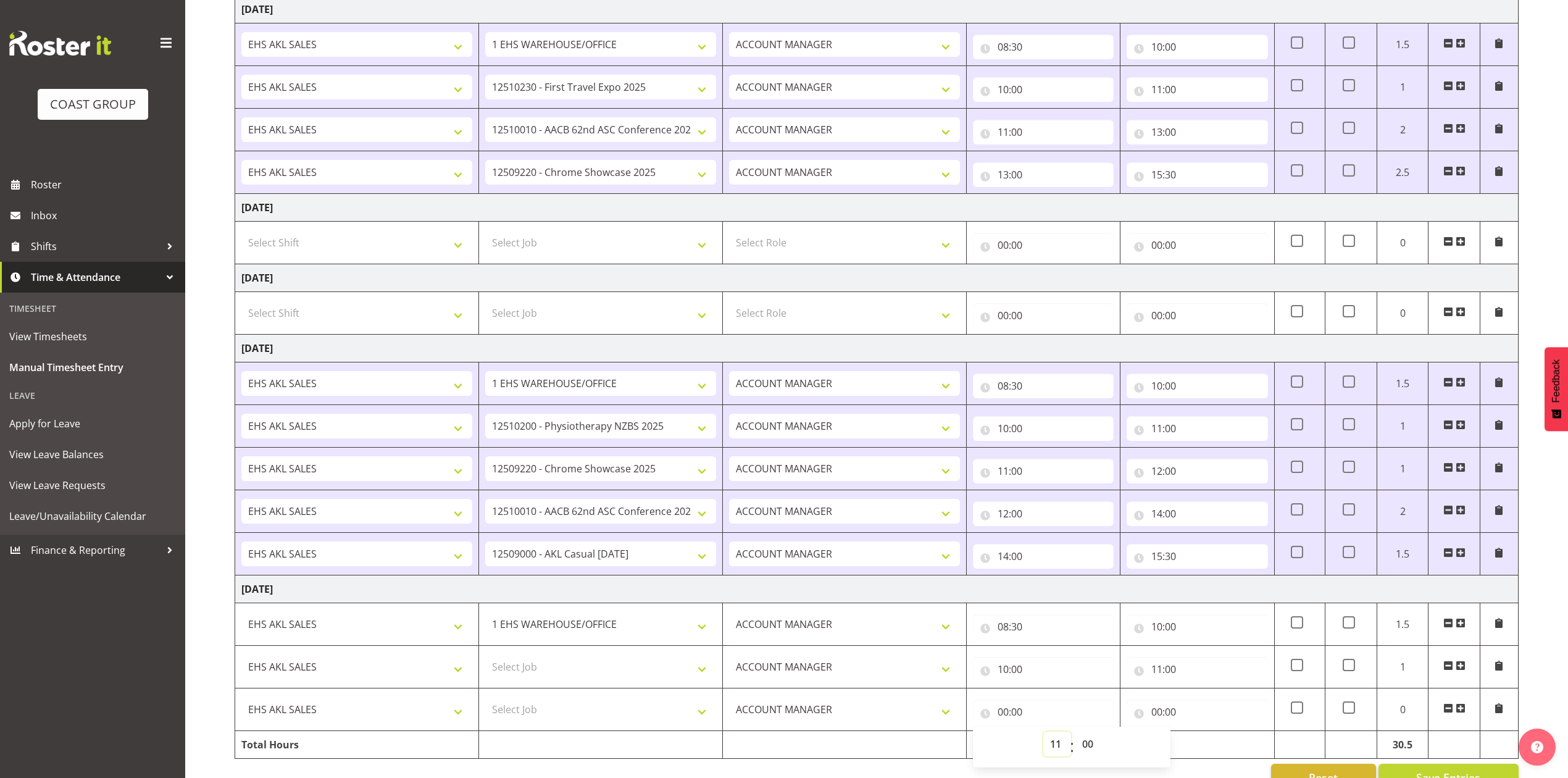
type input "11:00"
click at [1156, 720] on input "00:00" at bounding box center [1196, 712] width 141 height 25
click at [1206, 753] on select "00 01 02 03 04 05 06 07 08 09 10 11 12 13 14 15 16 17 18 19 20 21 22 23" at bounding box center [1210, 744] width 27 height 25
select select "12"
click at [1197, 739] on select "00 01 02 03 04 05 06 07 08 09 10 11 12 13 14 15 16 17 18 19 20 21 22 23" at bounding box center [1210, 744] width 27 height 25
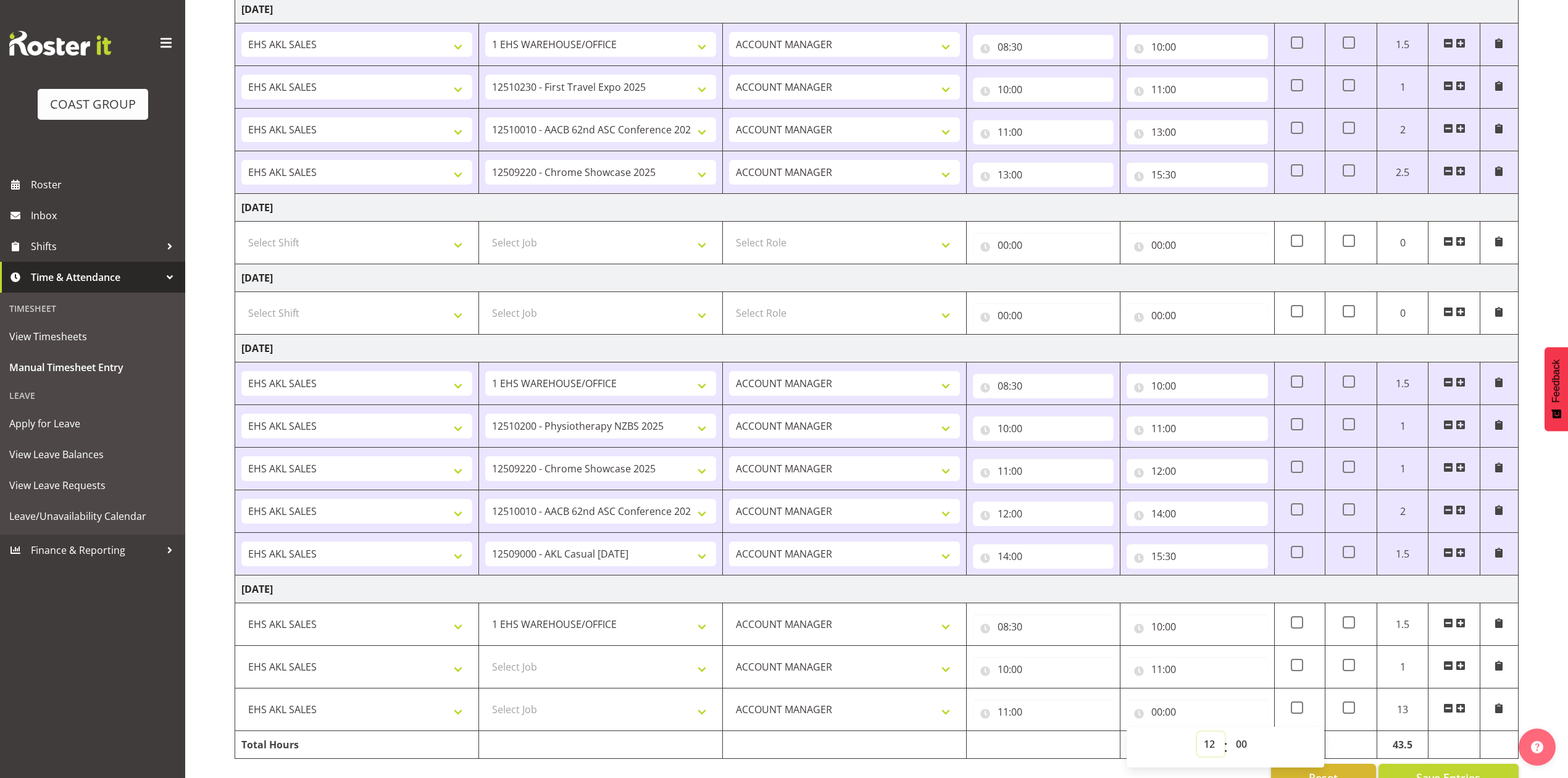
type input "12:00"
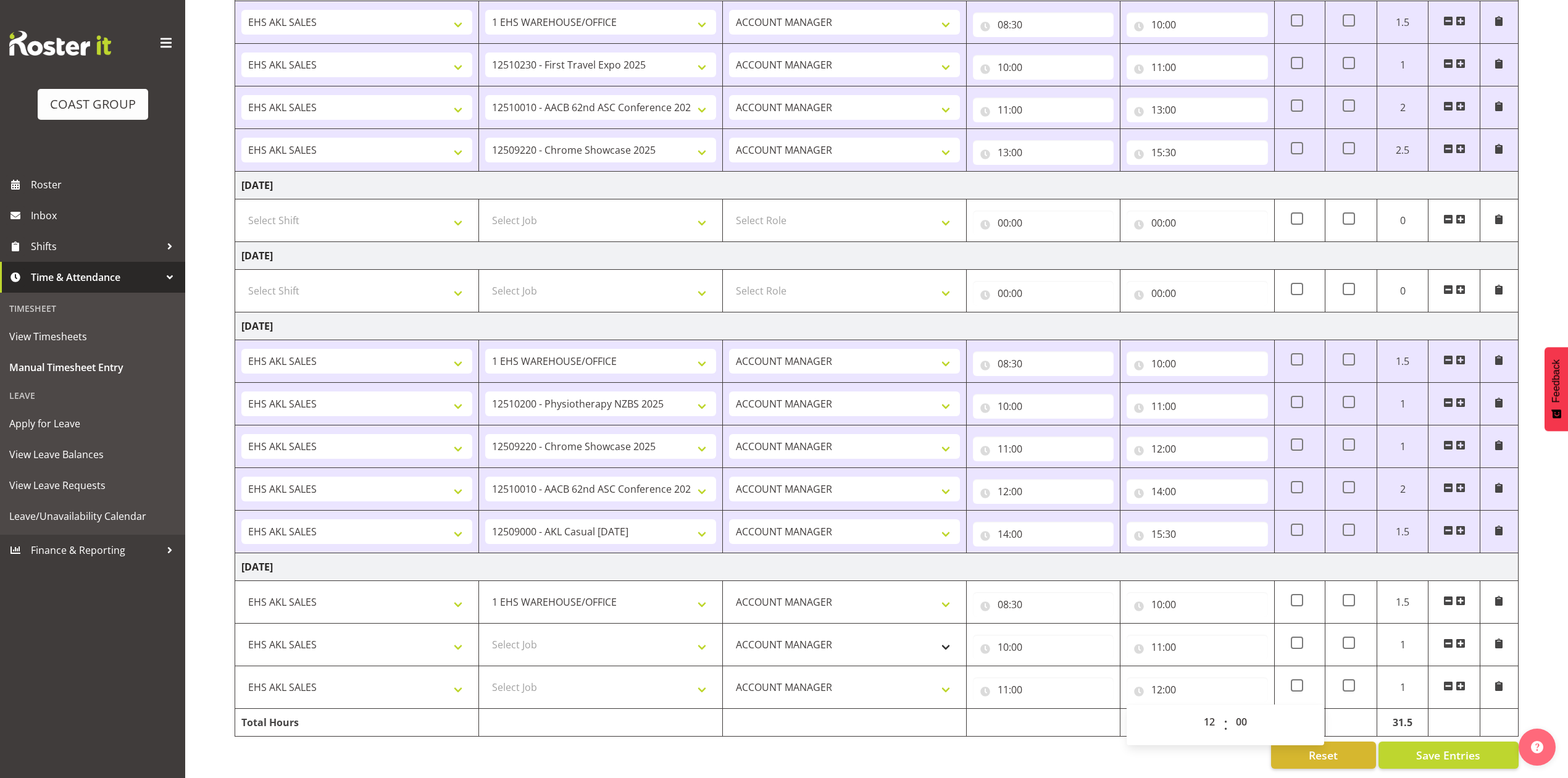
click at [1465, 681] on span at bounding box center [1460, 685] width 9 height 9
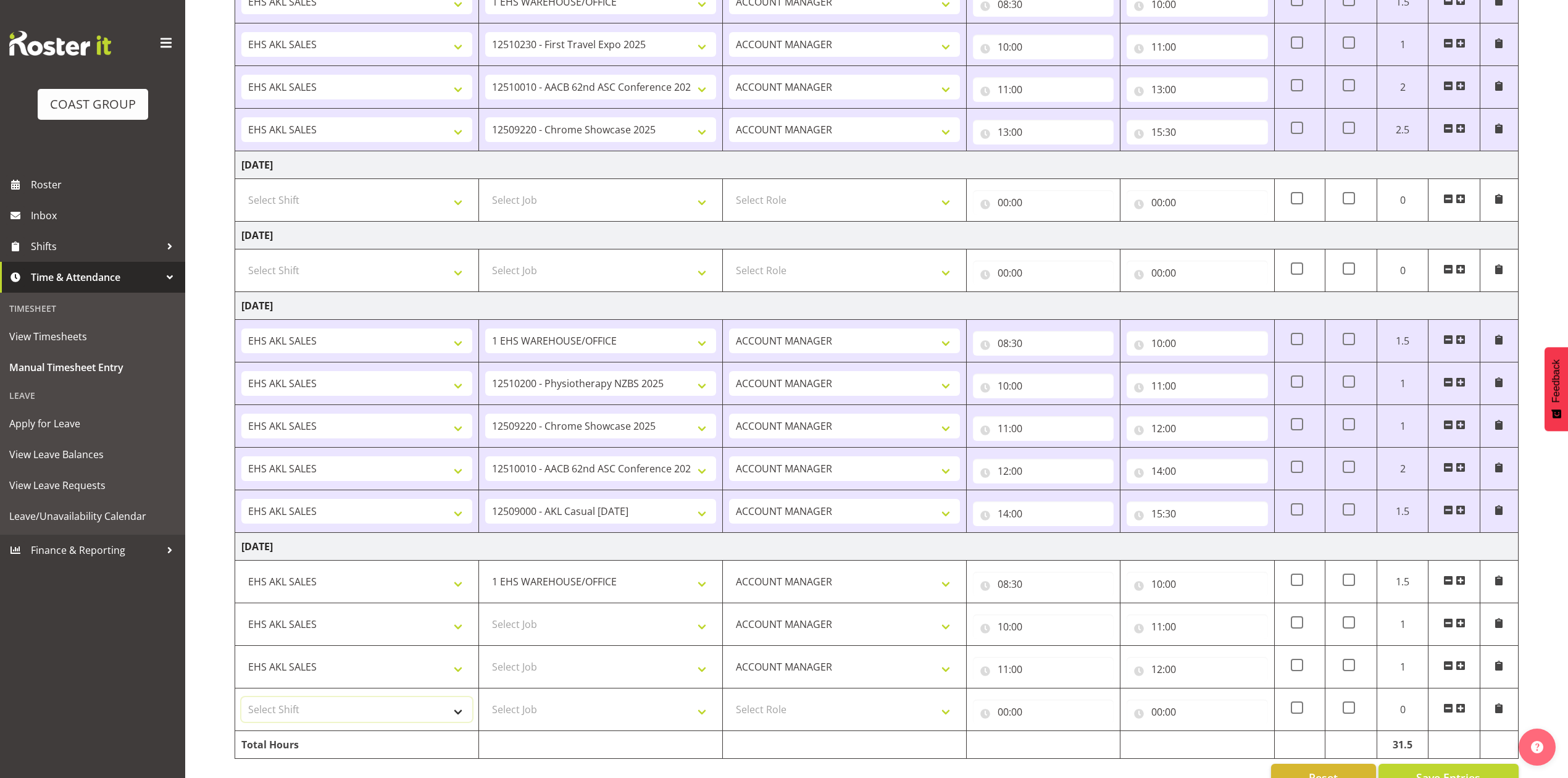
click at [356, 714] on select "Select Shift EHS AKL SALES" at bounding box center [357, 709] width 231 height 25
select select "1327"
click at [241, 704] on select "Select Shift EHS AKL SALES" at bounding box center [357, 709] width 231 height 25
drag, startPoint x: 816, startPoint y: 707, endPoint x: 822, endPoint y: 719, distance: 13.4
click at [816, 707] on select "Select Role ACCOUNT MANAGER Account Manager" at bounding box center [844, 709] width 231 height 25
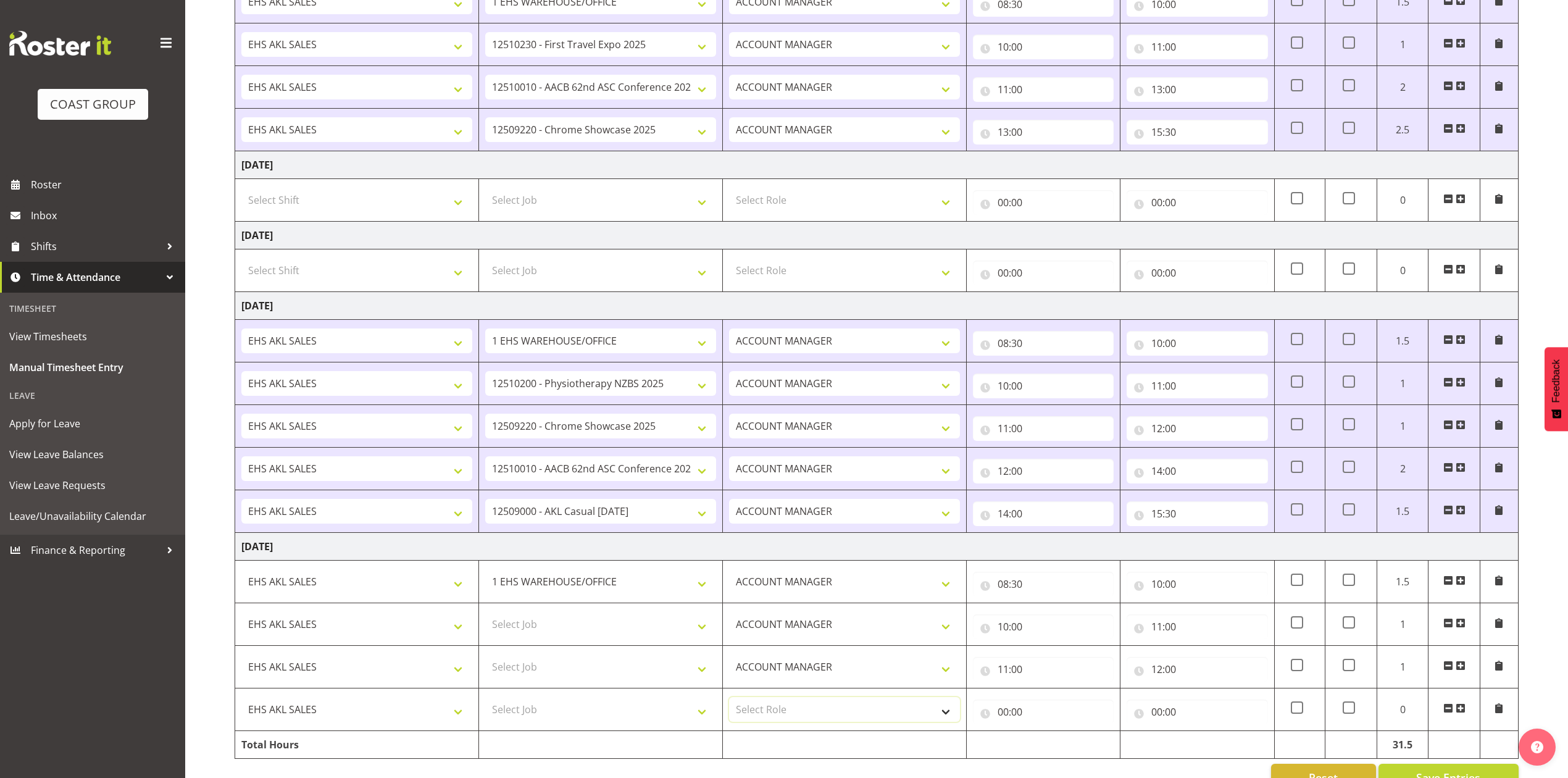
select select "197"
click at [729, 704] on select "Select Role ACCOUNT MANAGER Account Manager" at bounding box center [844, 709] width 231 height 25
click at [1001, 719] on input "00:00" at bounding box center [1043, 712] width 141 height 25
click at [1059, 749] on select "00 01 02 03 04 05 06 07 08 09 10 11 12 13 14 15 16 17 18 19 20 21 22 23" at bounding box center [1056, 744] width 27 height 25
select select "12"
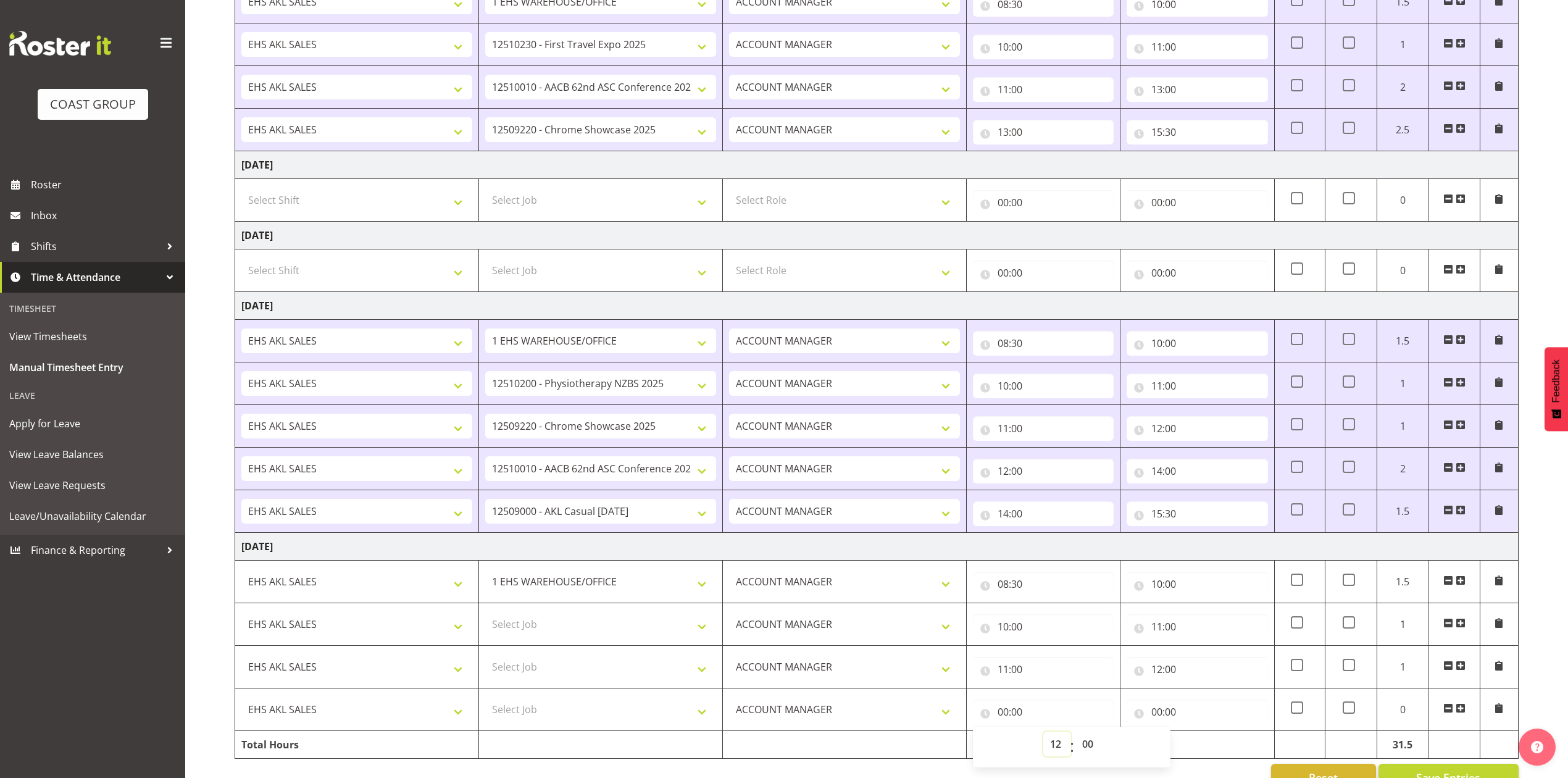
click at [1043, 739] on select "00 01 02 03 04 05 06 07 08 09 10 11 12 13 14 15 16 17 18 19 20 21 22 23" at bounding box center [1056, 744] width 27 height 25
type input "12:00"
click at [1154, 718] on input "00:00" at bounding box center [1196, 712] width 141 height 25
drag, startPoint x: 1203, startPoint y: 744, endPoint x: 1220, endPoint y: 744, distance: 17.0
click at [1206, 744] on select "00 01 02 03 04 05 06 07 08 09 10 11 12 13 14 15 16 17 18 19 20 21 22 23" at bounding box center [1210, 744] width 27 height 25
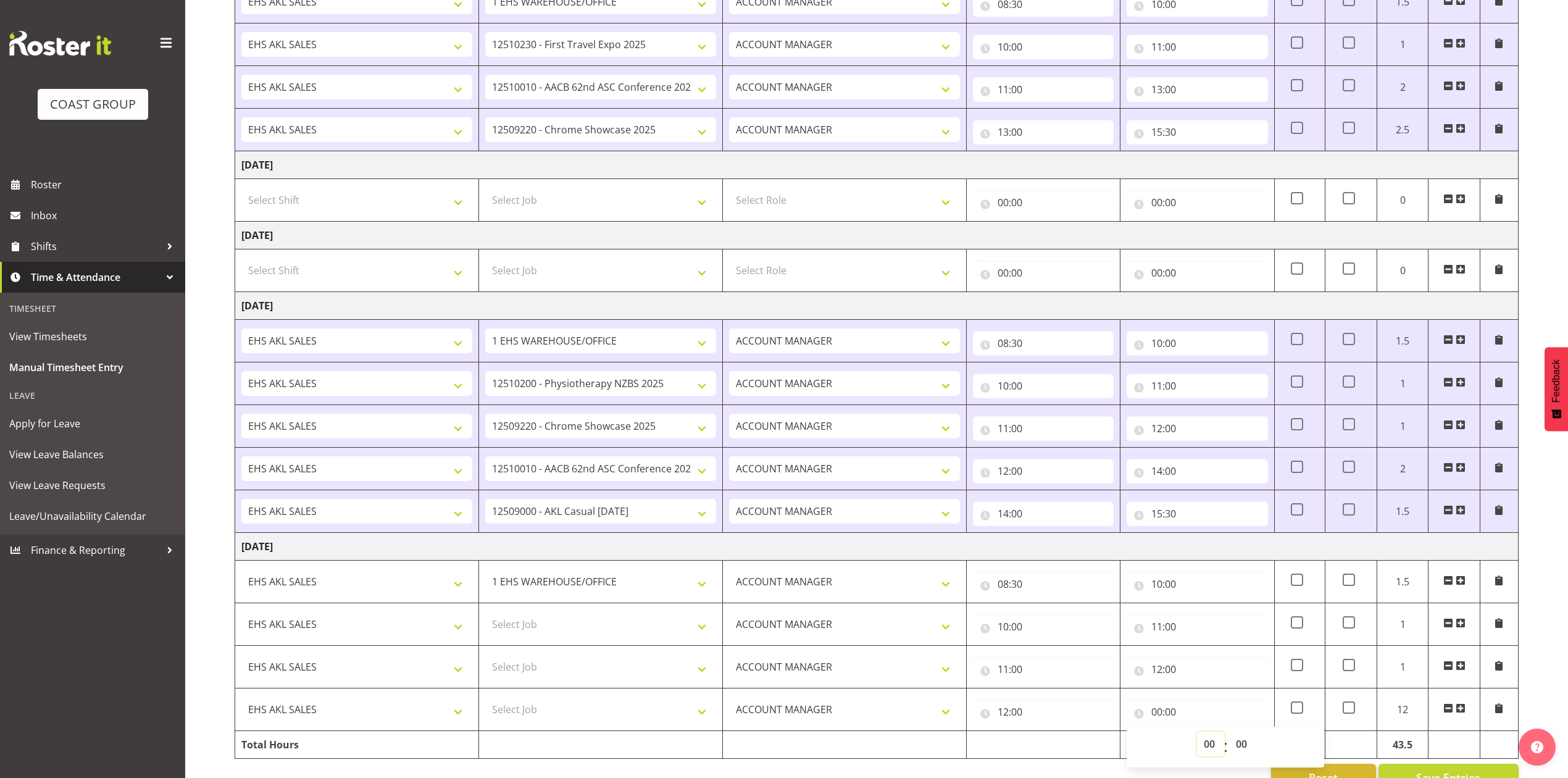
select select "14"
click at [1197, 739] on select "00 01 02 03 04 05 06 07 08 09 10 11 12 13 14 15 16 17 18 19 20 21 22 23" at bounding box center [1210, 744] width 27 height 25
type input "14:00"
click at [1462, 713] on span at bounding box center [1460, 708] width 9 height 9
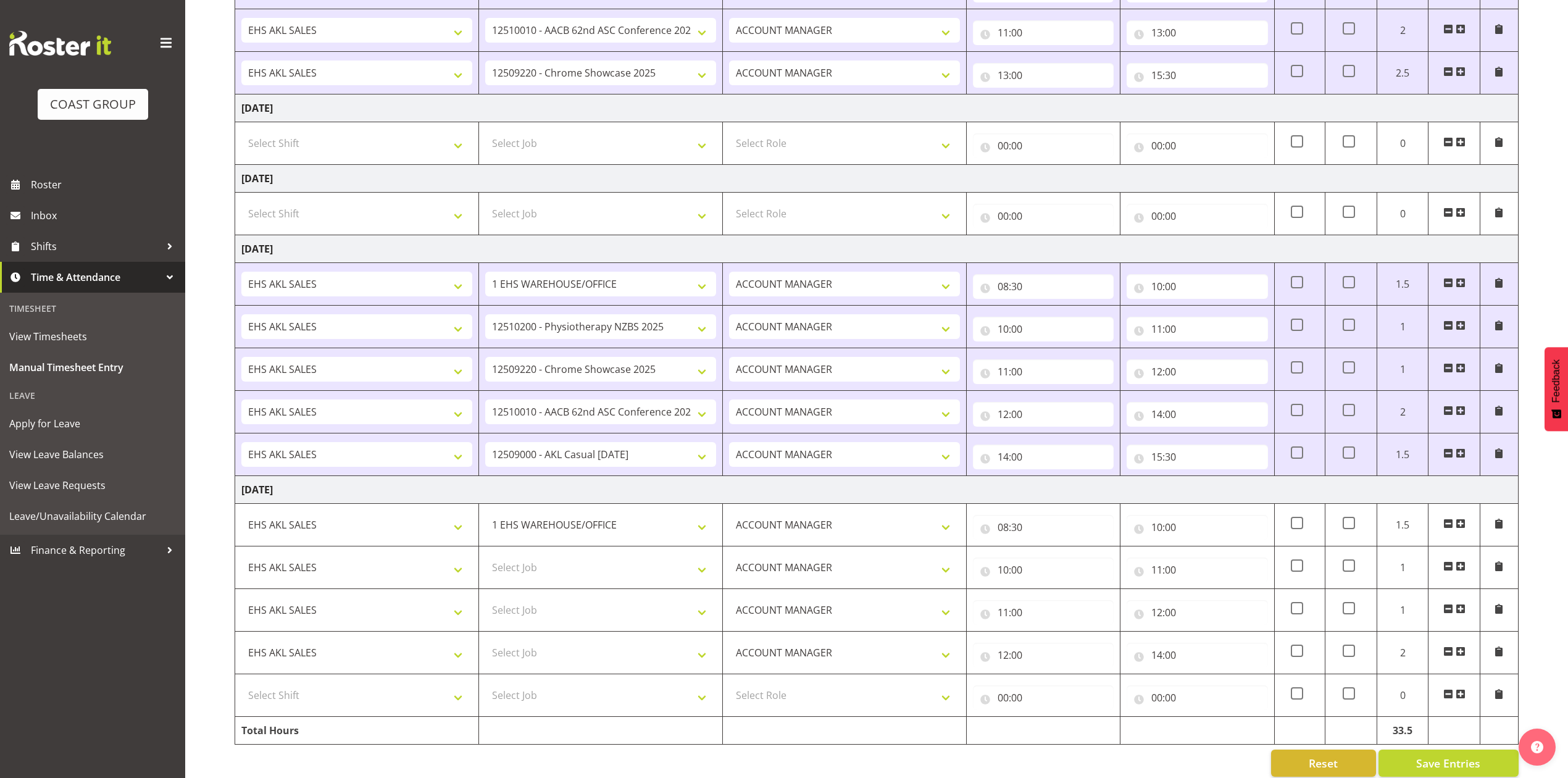
scroll to position [894, 0]
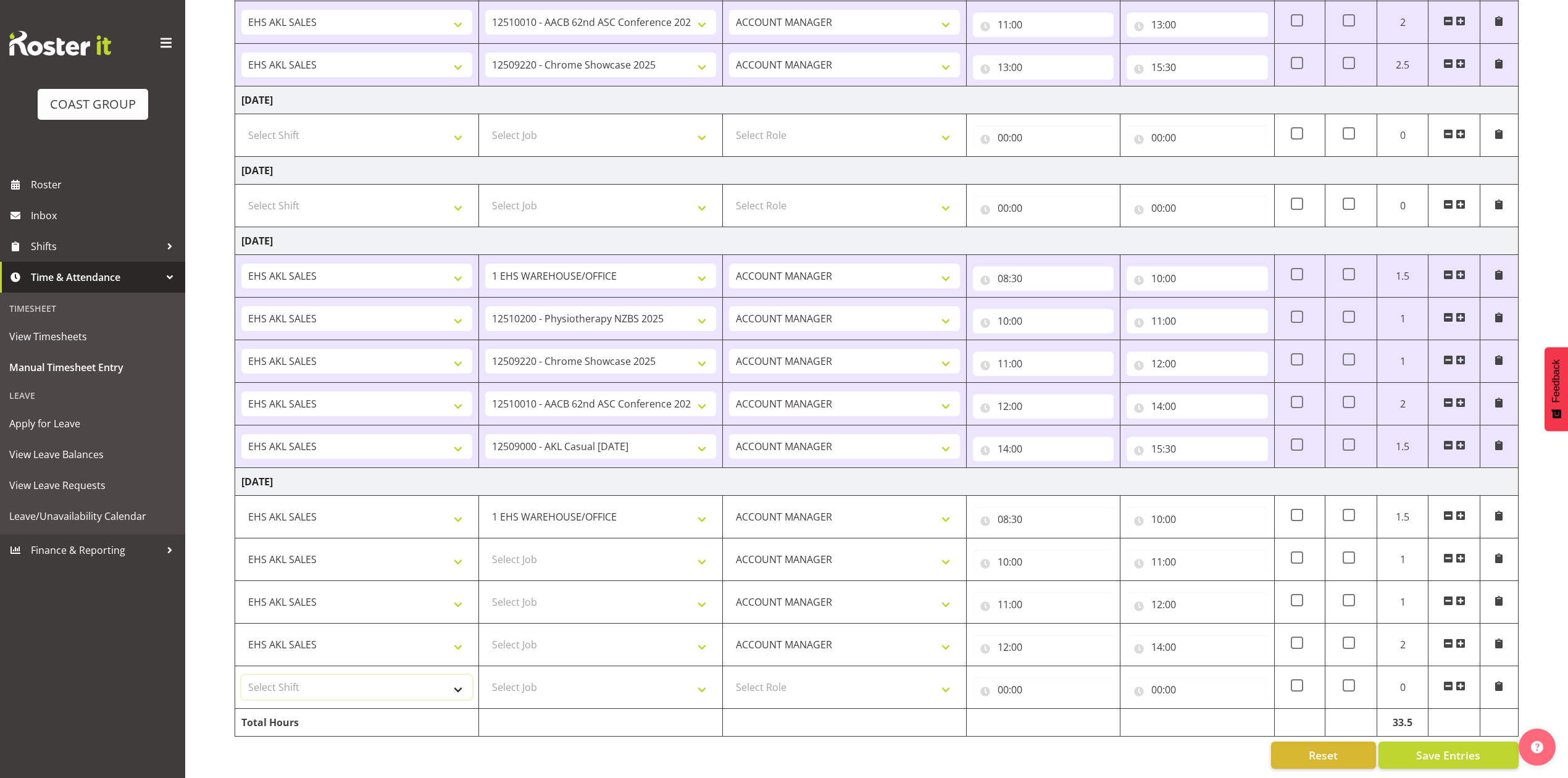
click at [432, 675] on select "Select Shift EHS AKL SALES" at bounding box center [357, 687] width 231 height 25
select select "1327"
click at [241, 675] on select "Select Shift EHS AKL SALES" at bounding box center [357, 687] width 231 height 25
click at [777, 677] on select "Select Role ACCOUNT MANAGER Account Manager" at bounding box center [844, 687] width 231 height 25
select select "197"
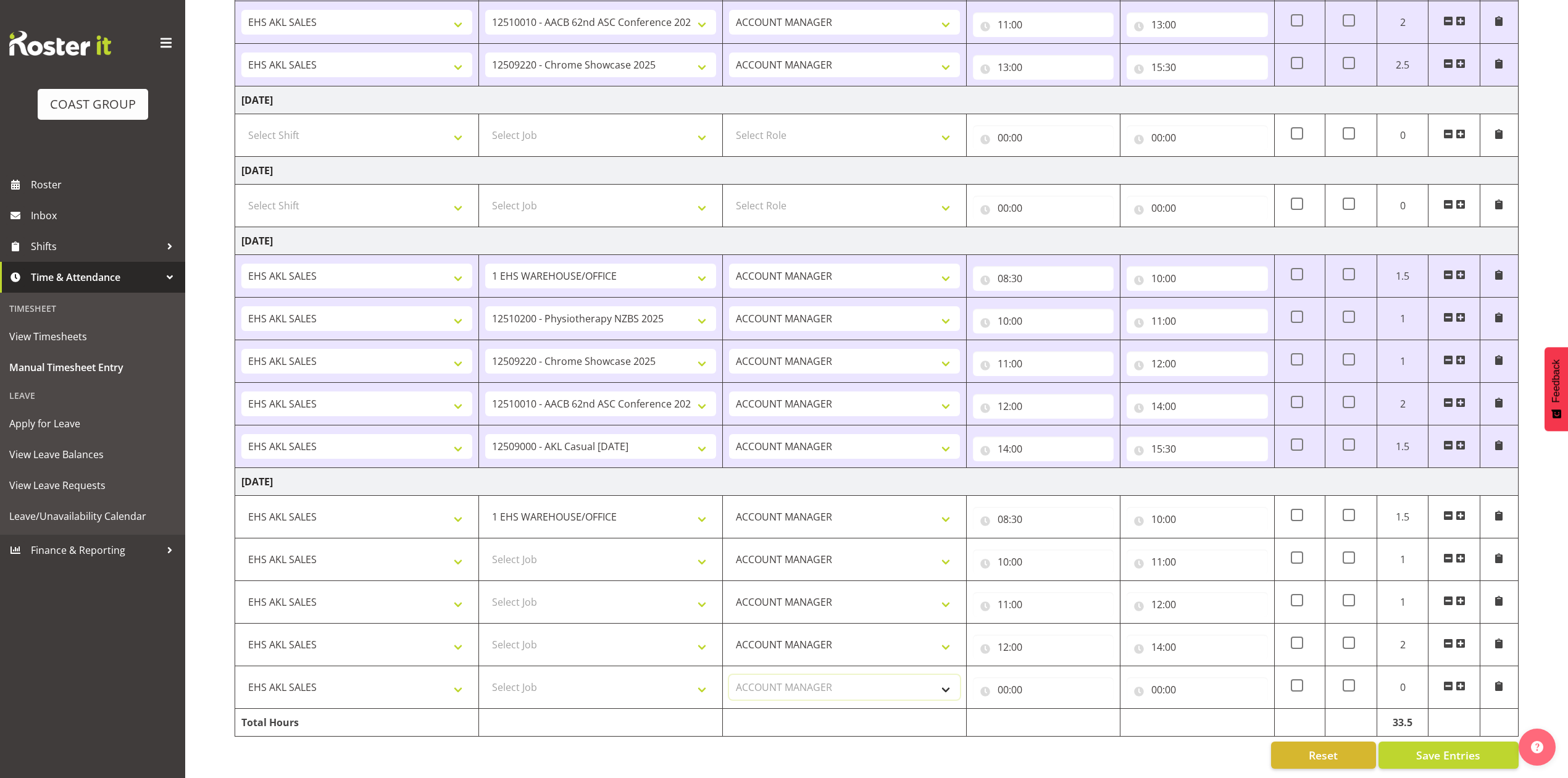
click at [729, 675] on select "Select Role ACCOUNT MANAGER Account Manager" at bounding box center [844, 687] width 231 height 25
click at [1013, 678] on input "00:00" at bounding box center [1043, 690] width 141 height 25
click at [1049, 709] on select "00 01 02 03 04 05 06 07 08 09 10 11 12 13 14 15 16 17 18 19 20 21 22 23" at bounding box center [1056, 721] width 27 height 25
select select "14"
click at [1043, 709] on select "00 01 02 03 04 05 06 07 08 09 10 11 12 13 14 15 16 17 18 19 20 21 22 23" at bounding box center [1056, 721] width 27 height 25
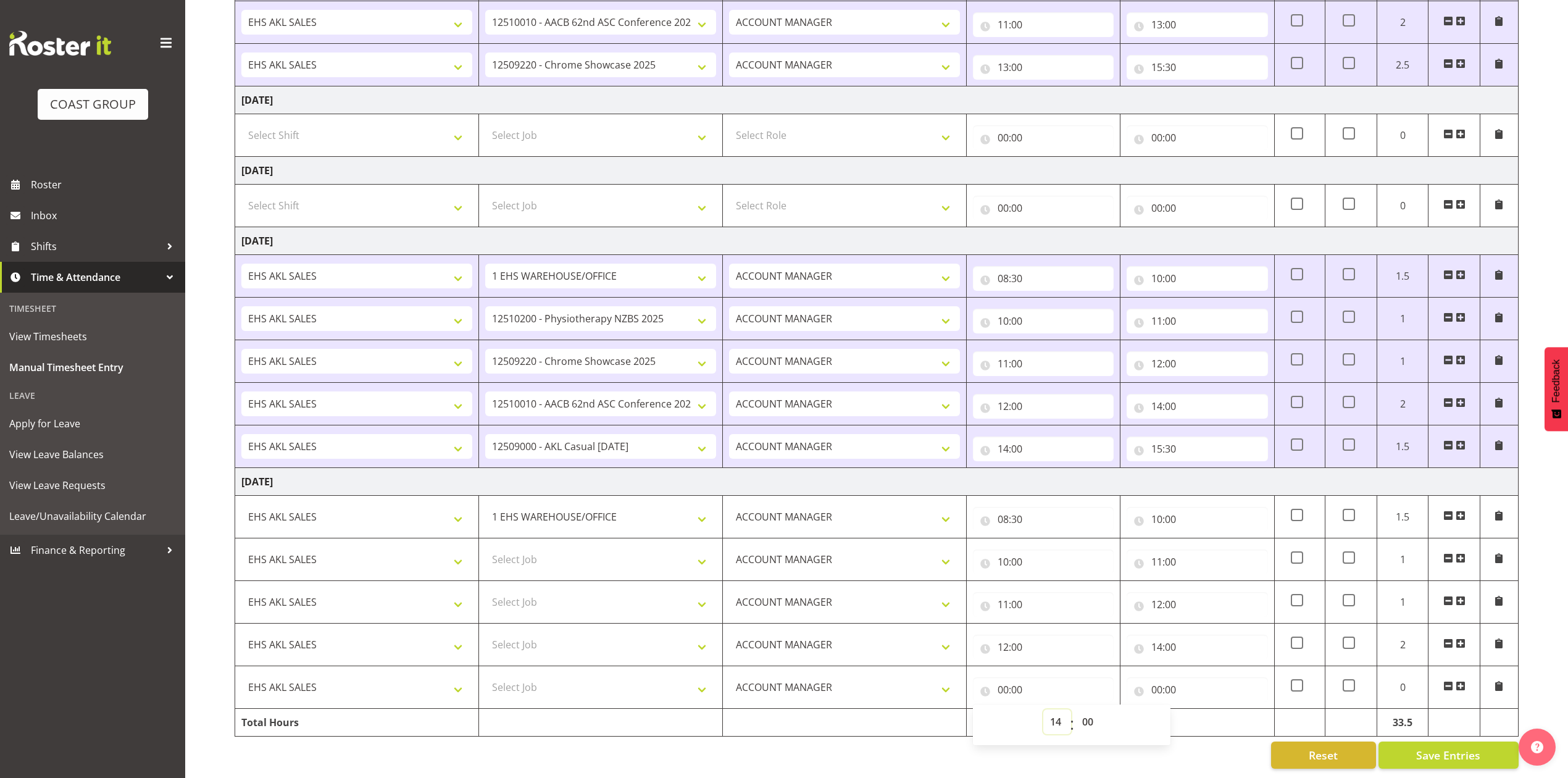
type input "14:00"
drag, startPoint x: 1158, startPoint y: 678, endPoint x: 1186, endPoint y: 684, distance: 28.6
click at [1158, 679] on input "00:00" at bounding box center [1196, 690] width 141 height 25
click at [1212, 716] on select "00 01 02 03 04 05 06 07 08 09 10 11 12 13 14 15 16 17 18 19 20 21 22 23" at bounding box center [1210, 721] width 27 height 25
select select "15"
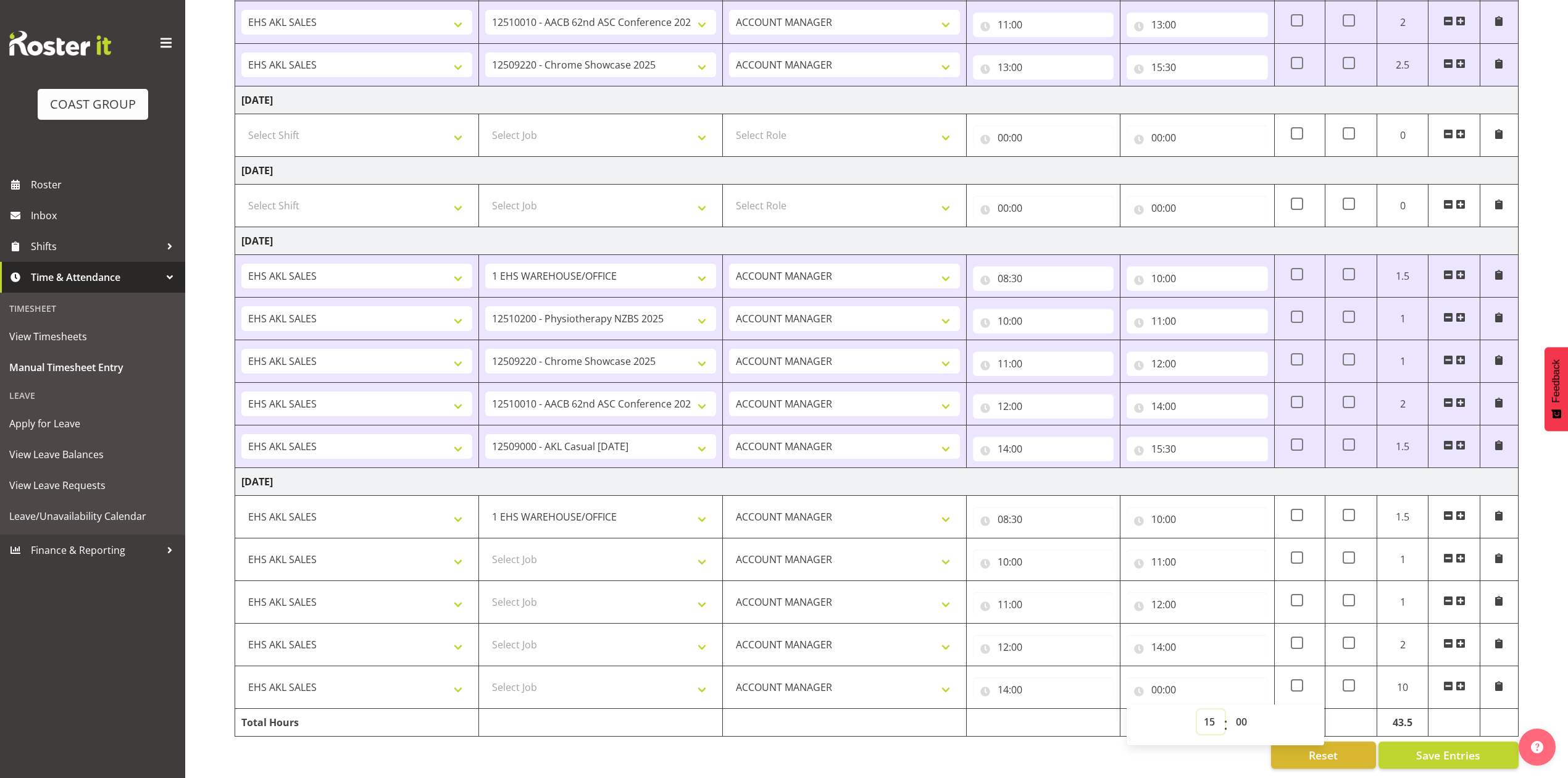
click at [1197, 709] on select "00 01 02 03 04 05 06 07 08 09 10 11 12 13 14 15 16 17 18 19 20 21 22 23" at bounding box center [1210, 721] width 27 height 25
type input "15:00"
drag, startPoint x: 1242, startPoint y: 704, endPoint x: 1242, endPoint y: 697, distance: 7.0
click at [1242, 709] on select "00 01 02 03 04 05 06 07 08 09 10 11 12 13 14 15 16 17 18 19 20 21 22 23 24 25 2…" at bounding box center [1242, 721] width 27 height 25
select select "30"
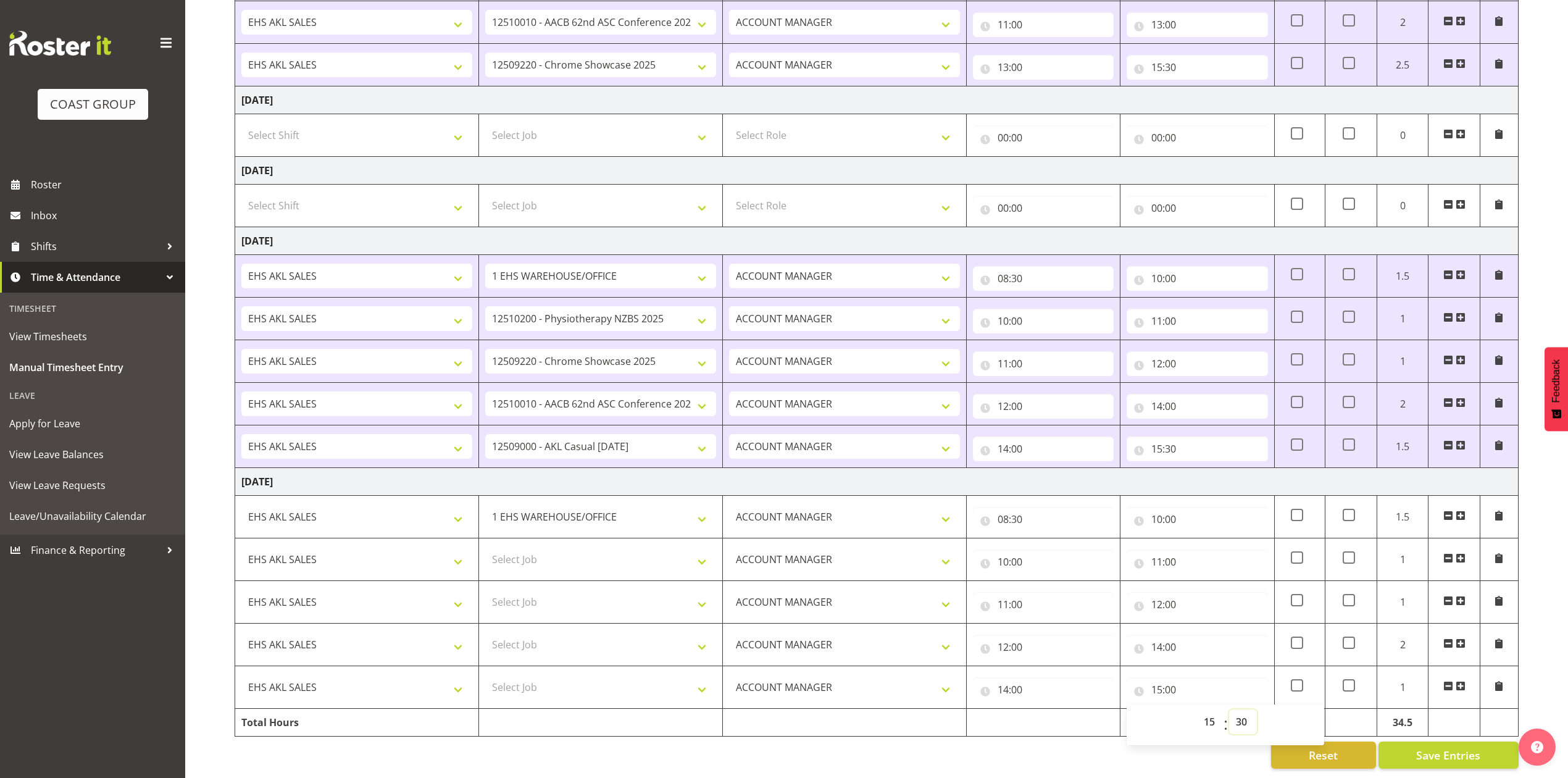
click at [1229, 709] on select "00 01 02 03 04 05 06 07 08 09 10 11 12 13 14 15 16 17 18 19 20 21 22 23 24 25 2…" at bounding box center [1242, 721] width 27 height 25
type input "15:30"
click at [891, 741] on div "Reset Save Entries" at bounding box center [876, 754] width 1284 height 27
click at [648, 551] on select "Select Job 1 Carlton Events 1 [PERSON_NAME][GEOGRAPHIC_DATA] 1 [PERSON_NAME][GE…" at bounding box center [601, 559] width 231 height 25
select select "10208"
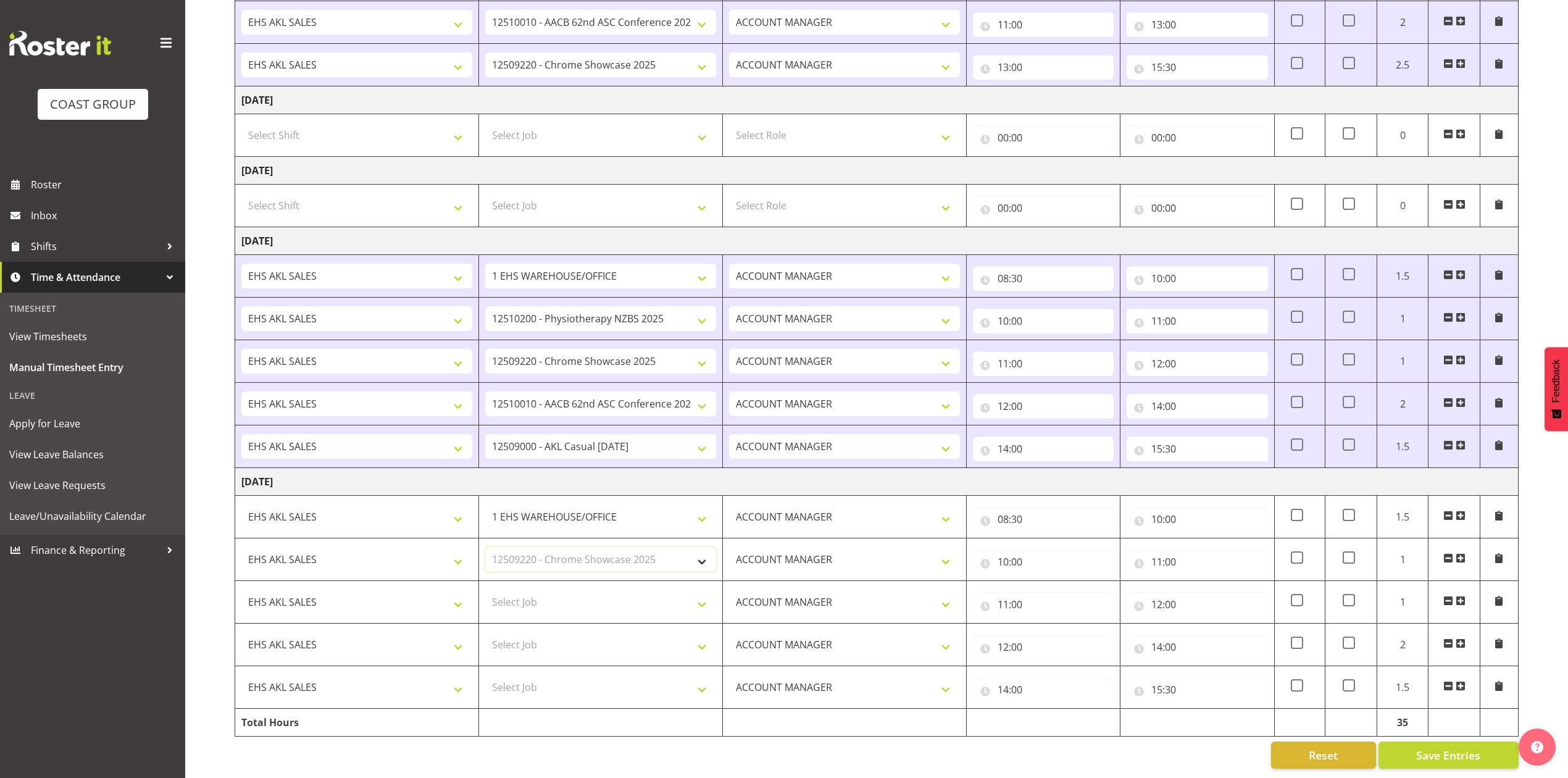
click at [485, 547] on select "Select Job 1 Carlton Events 1 [PERSON_NAME][GEOGRAPHIC_DATA] 1 [PERSON_NAME][GE…" at bounding box center [601, 559] width 231 height 25
click at [650, 590] on select "Select Job 1 Carlton Events 1 [PERSON_NAME][GEOGRAPHIC_DATA] 1 [PERSON_NAME][GE…" at bounding box center [601, 602] width 231 height 25
select select "10489"
click at [485, 590] on select "Select Job 1 Carlton Events 1 [PERSON_NAME][GEOGRAPHIC_DATA] 1 [PERSON_NAME][GE…" at bounding box center [601, 602] width 231 height 25
click at [608, 632] on select "Select Job 1 Carlton Events 1 [PERSON_NAME][GEOGRAPHIC_DATA] 1 [PERSON_NAME][GE…" at bounding box center [601, 645] width 231 height 25
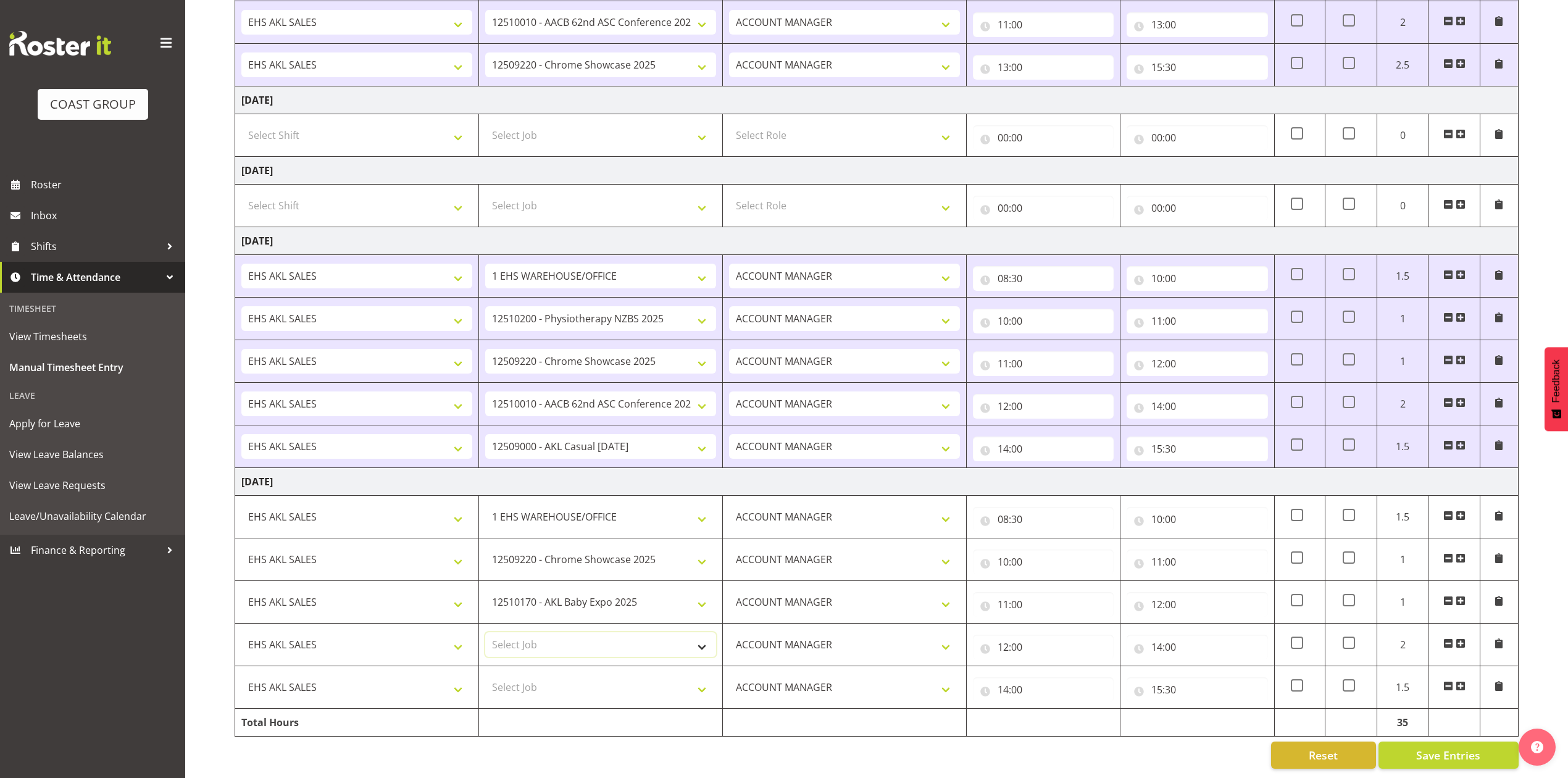
select select "8653"
click at [485, 632] on select "Select Job 1 Carlton Events 1 [PERSON_NAME][GEOGRAPHIC_DATA] 1 [PERSON_NAME][GE…" at bounding box center [601, 645] width 231 height 25
click at [591, 675] on select "Select Job 1 Carlton Events 1 [PERSON_NAME][GEOGRAPHIC_DATA] 1 [PERSON_NAME][GE…" at bounding box center [601, 687] width 231 height 25
select select "10038"
click at [485, 675] on select "Select Job 1 Carlton Events 1 [PERSON_NAME][GEOGRAPHIC_DATA] 1 [PERSON_NAME][GE…" at bounding box center [601, 687] width 231 height 25
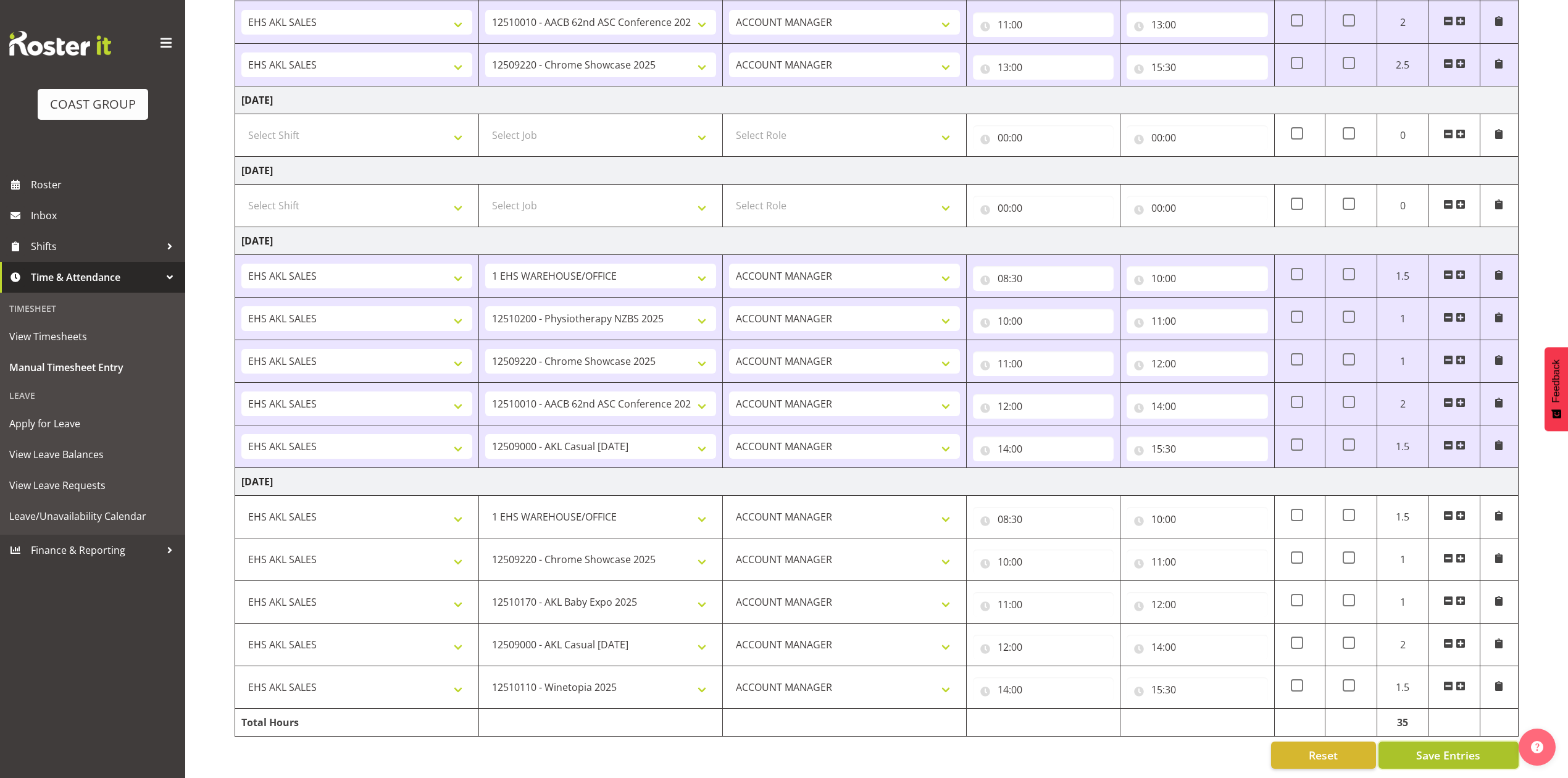
click at [1437, 747] on span "Save Entries" at bounding box center [1448, 754] width 64 height 16
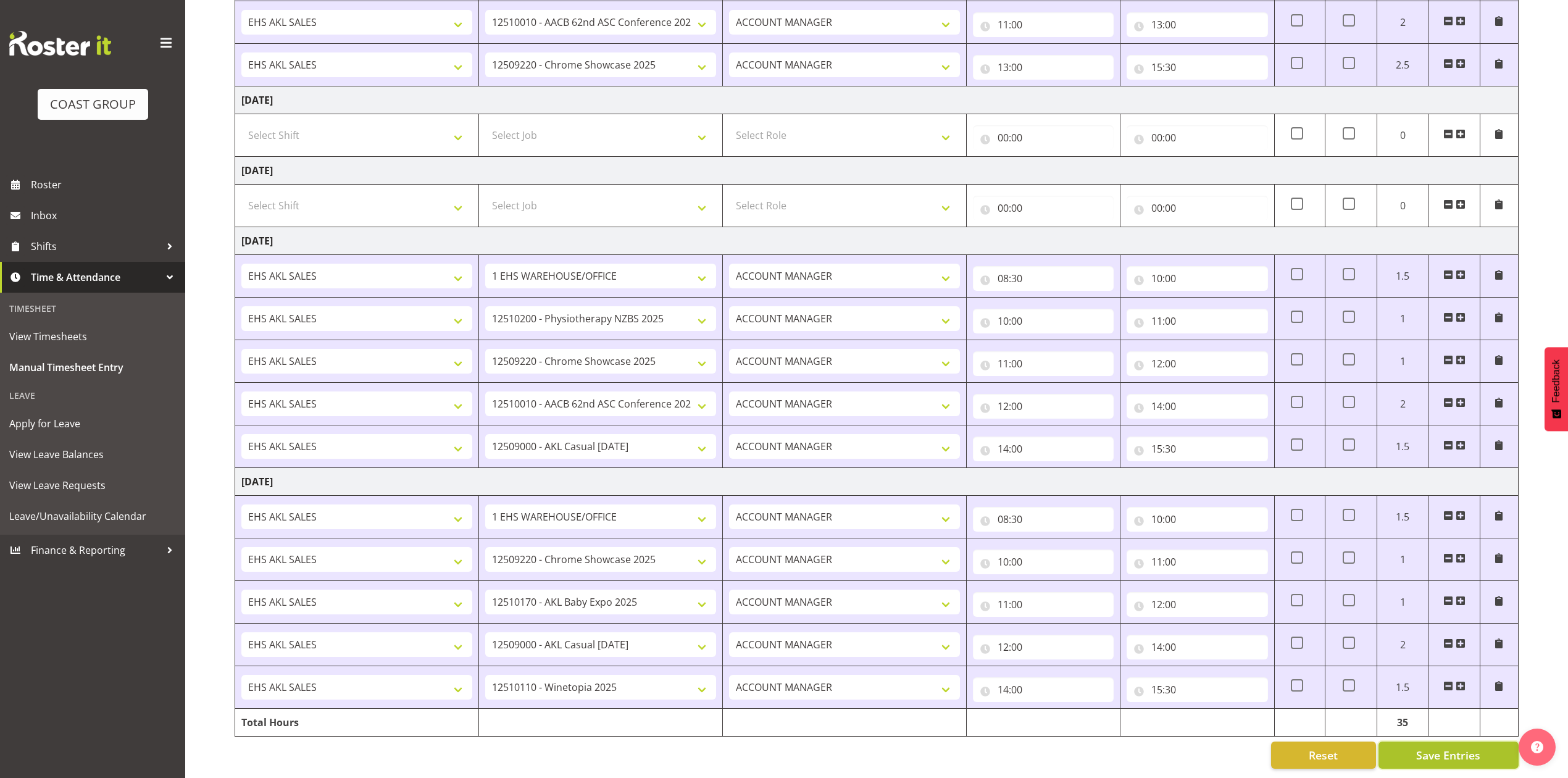
click at [1457, 747] on span "Save Entries" at bounding box center [1448, 754] width 64 height 16
